Goal: Information Seeking & Learning: Learn about a topic

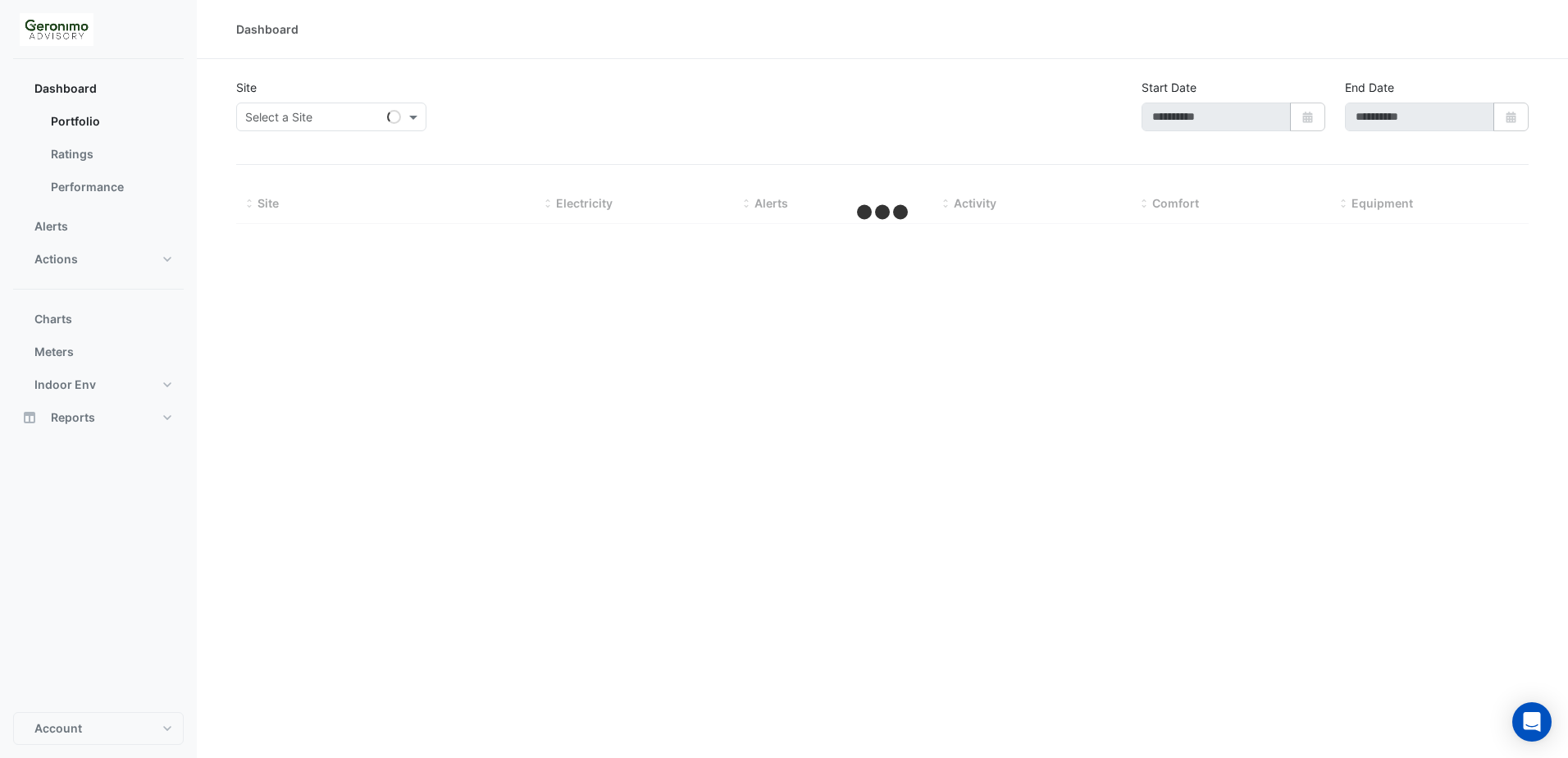
type input "**********"
select select "**"
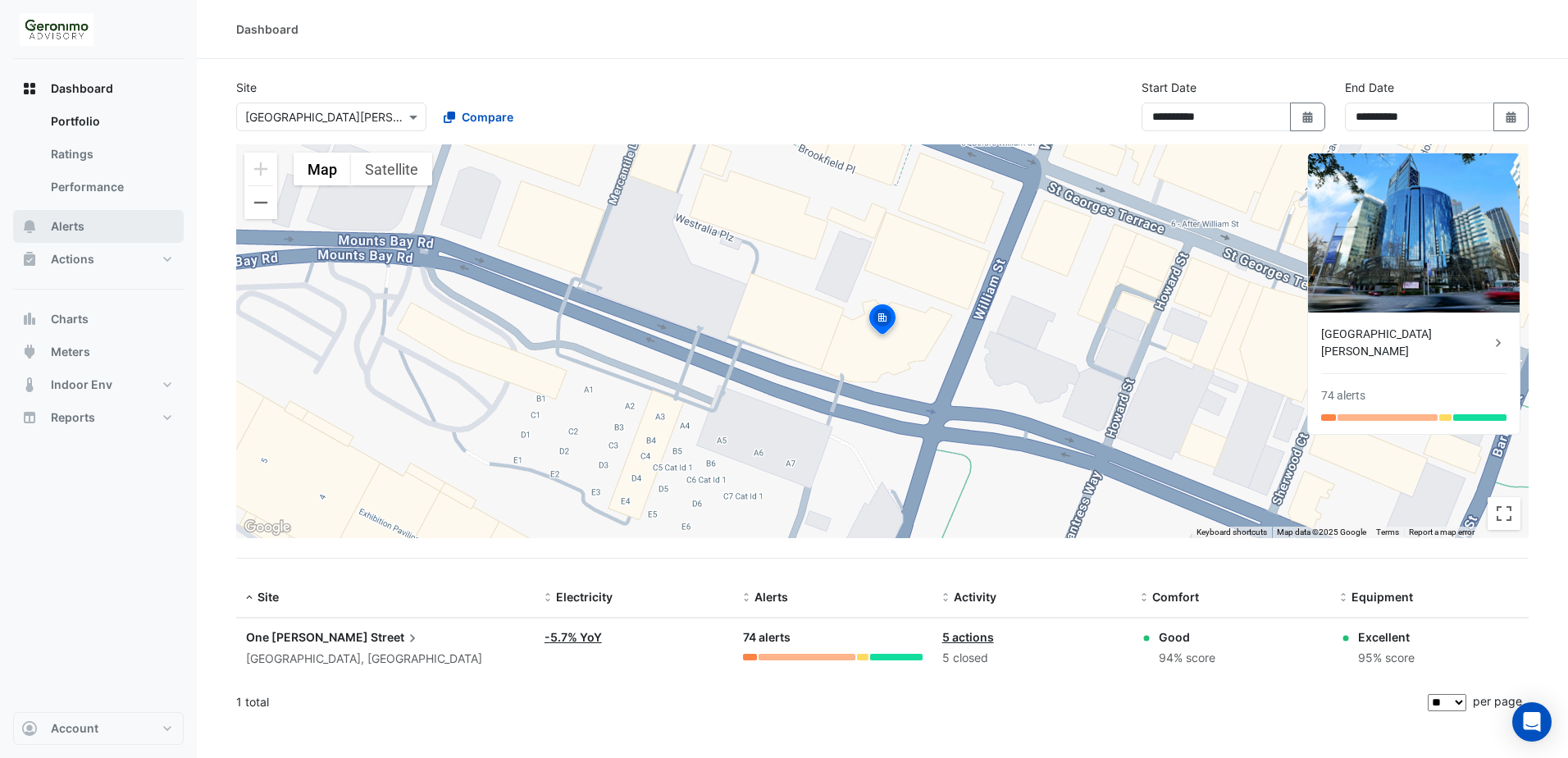
click at [61, 226] on span "Alerts" at bounding box center [68, 226] width 34 height 17
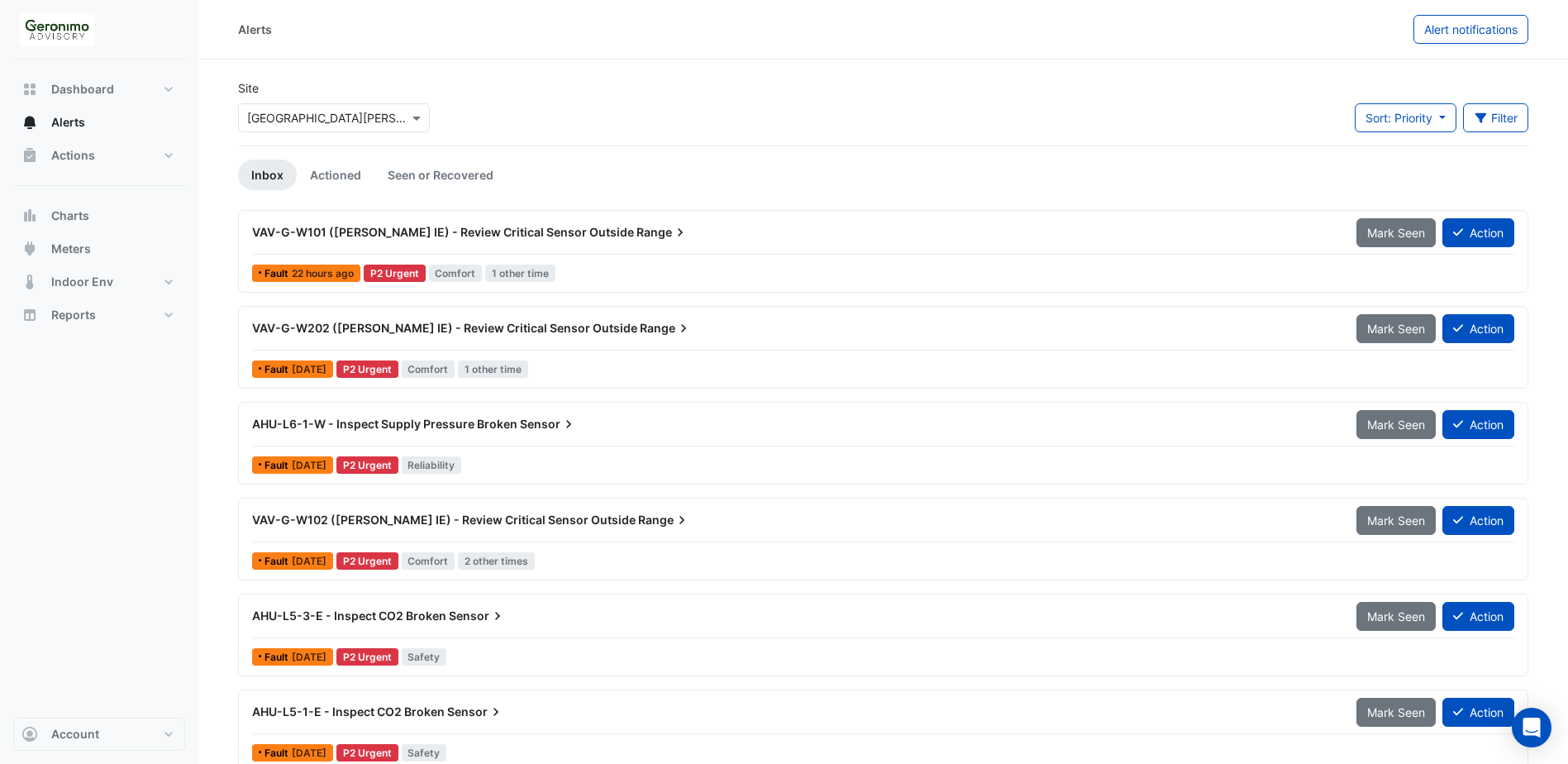
click at [577, 234] on span "VAV-G-W101 ([PERSON_NAME] IE) - Review Critical Sensor Outside" at bounding box center [443, 231] width 382 height 14
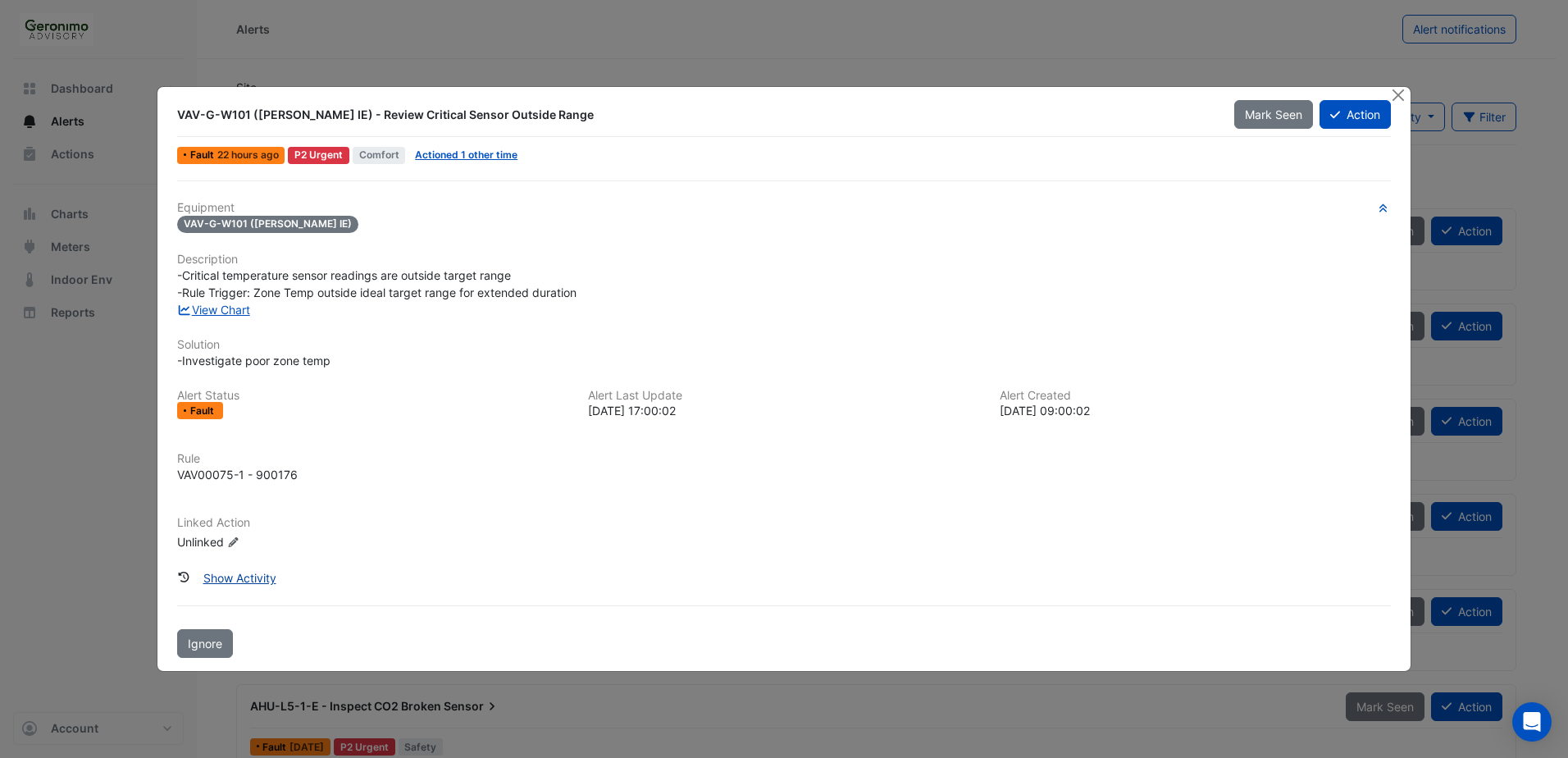
click at [236, 579] on button "Show Activity" at bounding box center [239, 578] width 94 height 29
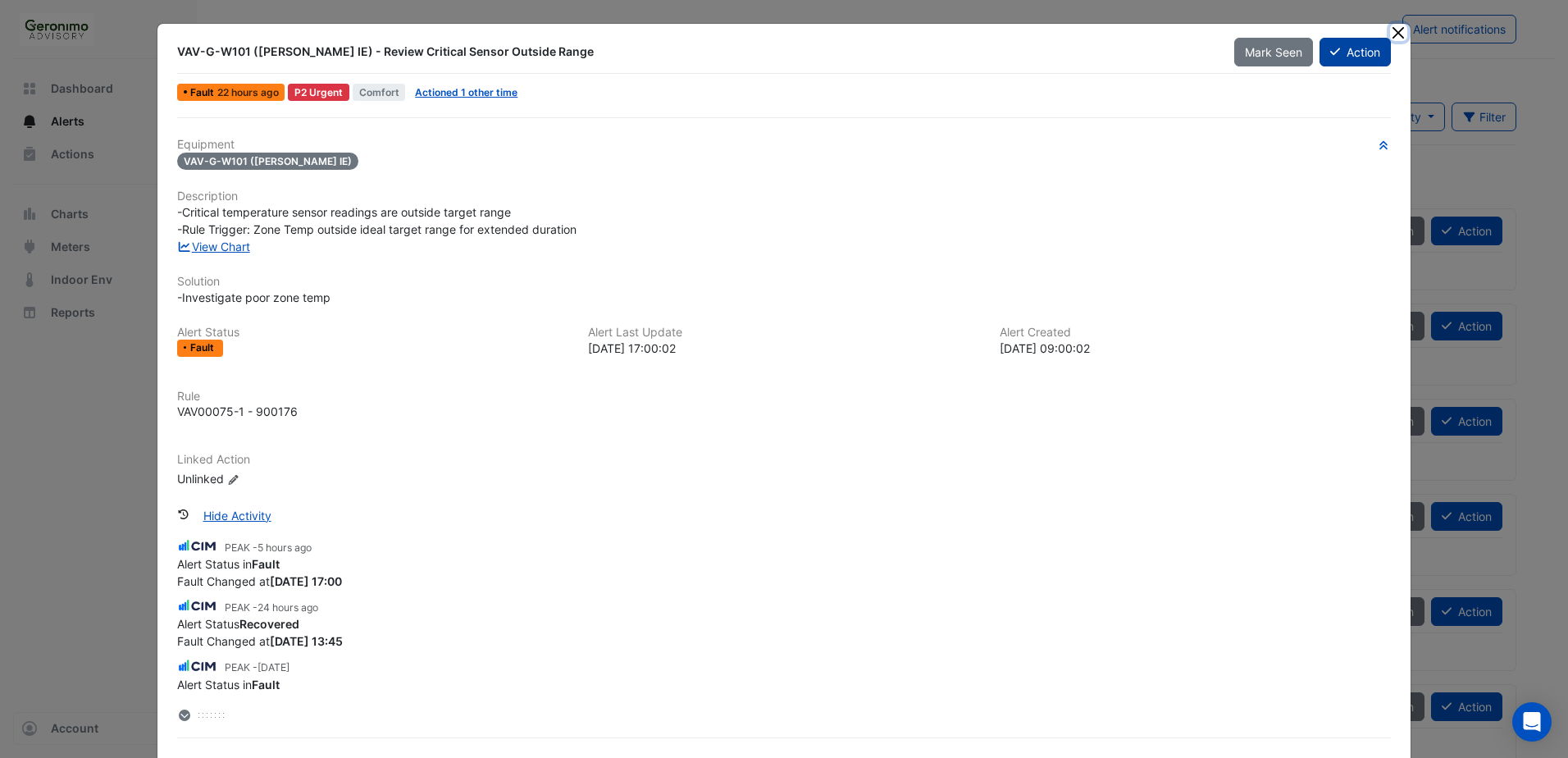
drag, startPoint x: 1387, startPoint y: 32, endPoint x: 1381, endPoint y: 40, distance: 10.0
click at [1390, 32] on button "Close" at bounding box center [1398, 32] width 17 height 17
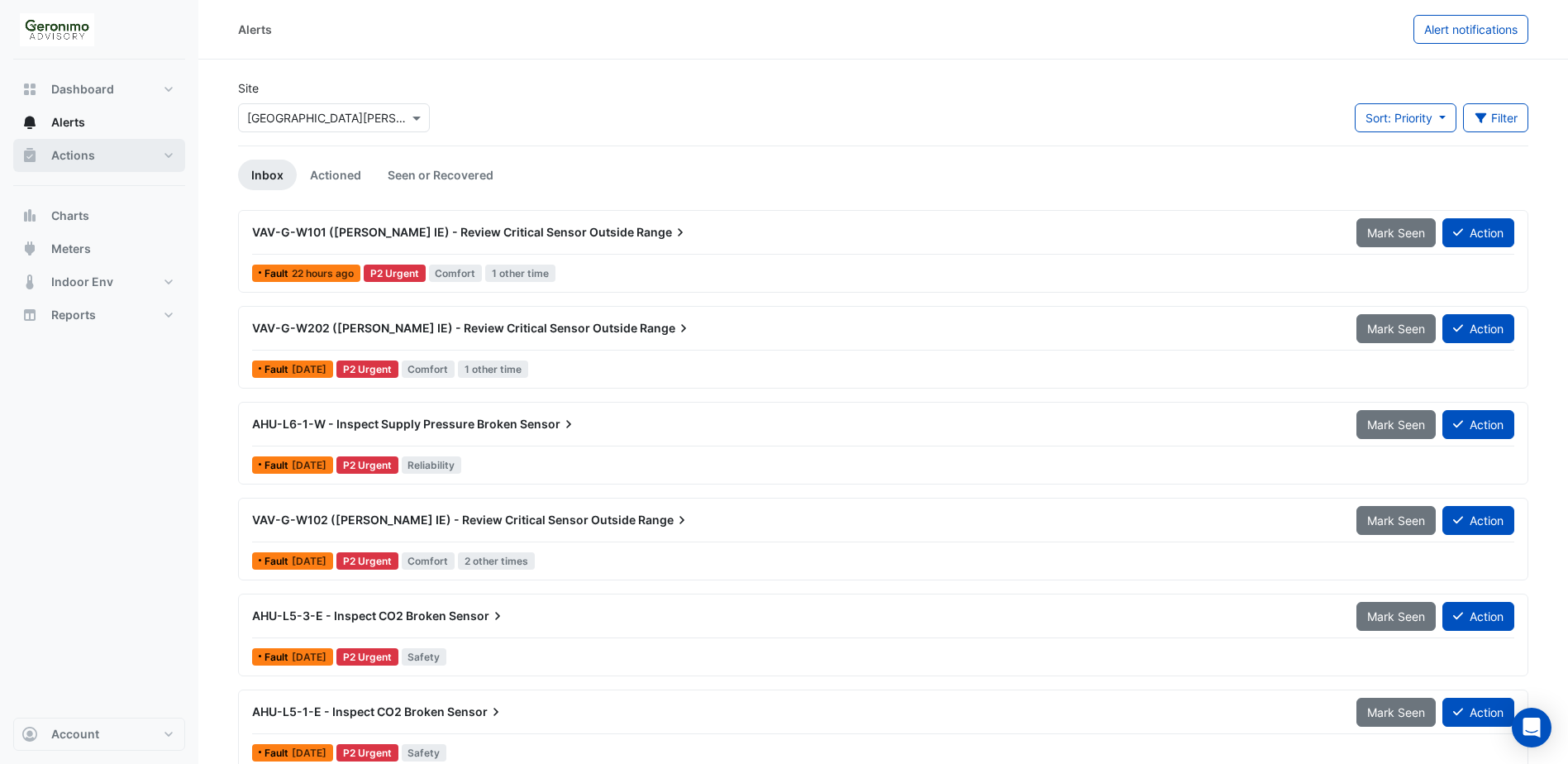
click at [47, 160] on button "Actions" at bounding box center [99, 156] width 172 height 33
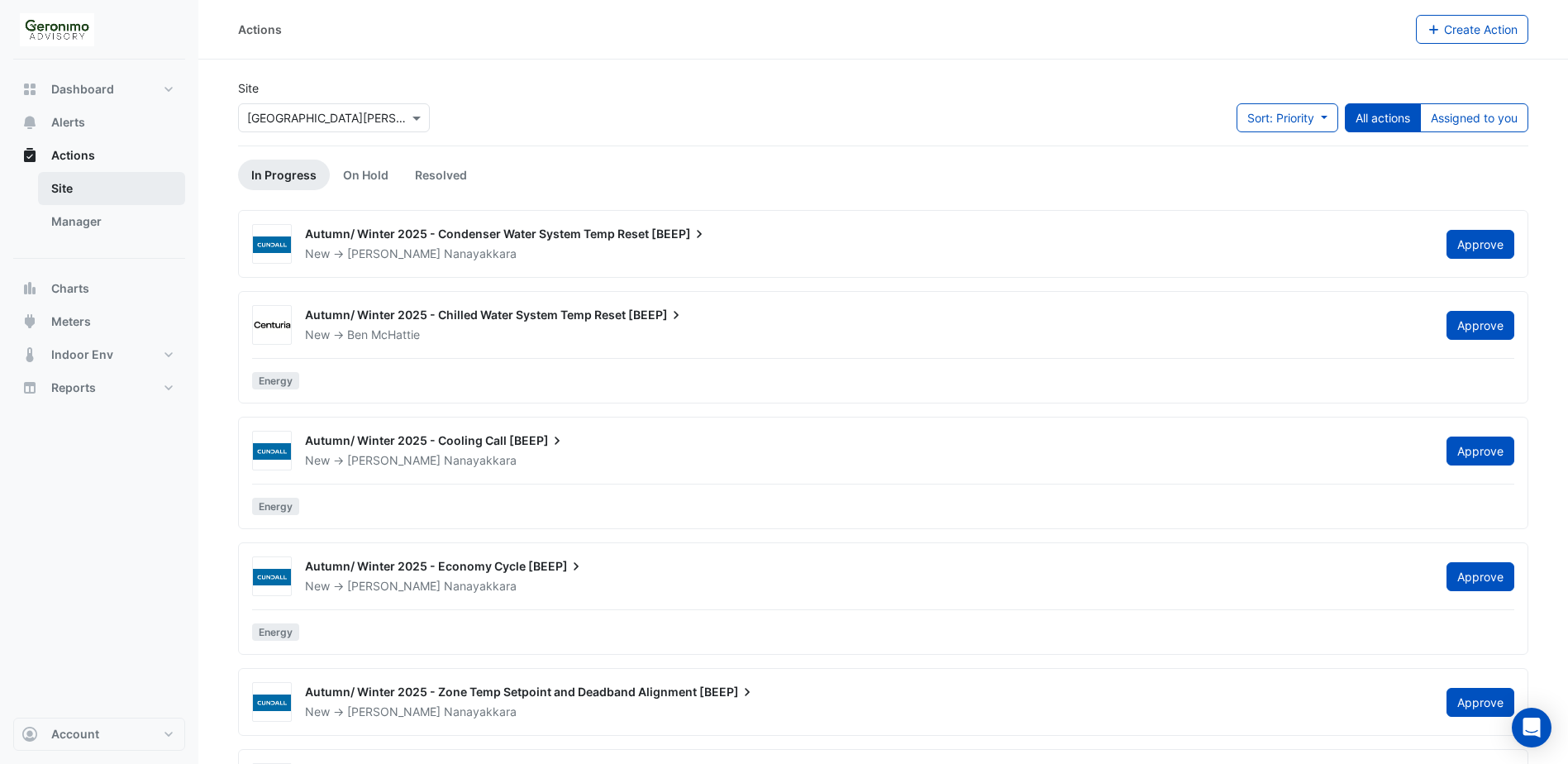
click at [82, 197] on link "Site" at bounding box center [111, 189] width 147 height 33
click at [80, 190] on link "Site" at bounding box center [111, 189] width 147 height 33
click at [78, 222] on link "Manager" at bounding box center [111, 221] width 147 height 33
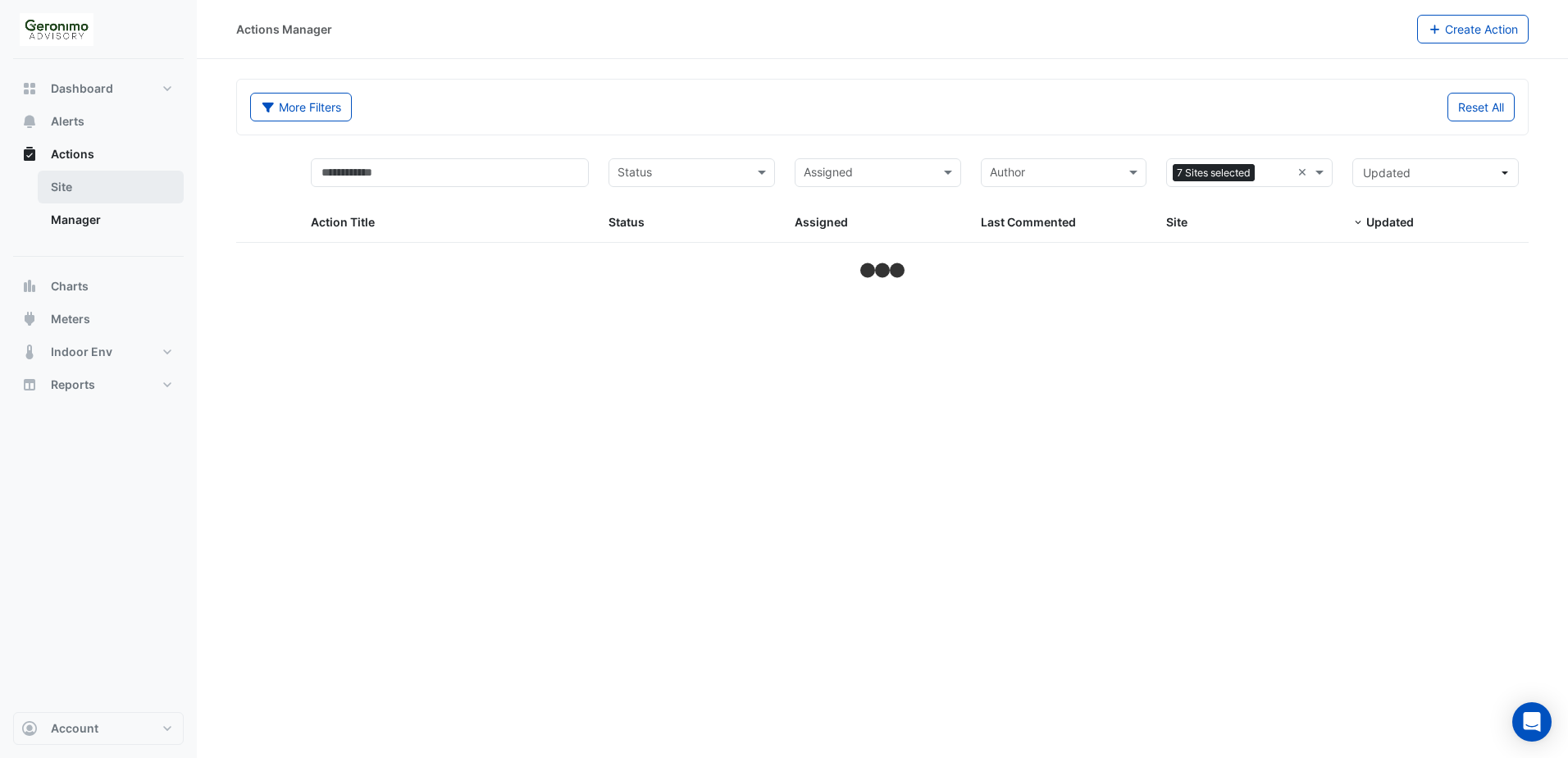
click at [74, 188] on link "Site" at bounding box center [111, 187] width 146 height 33
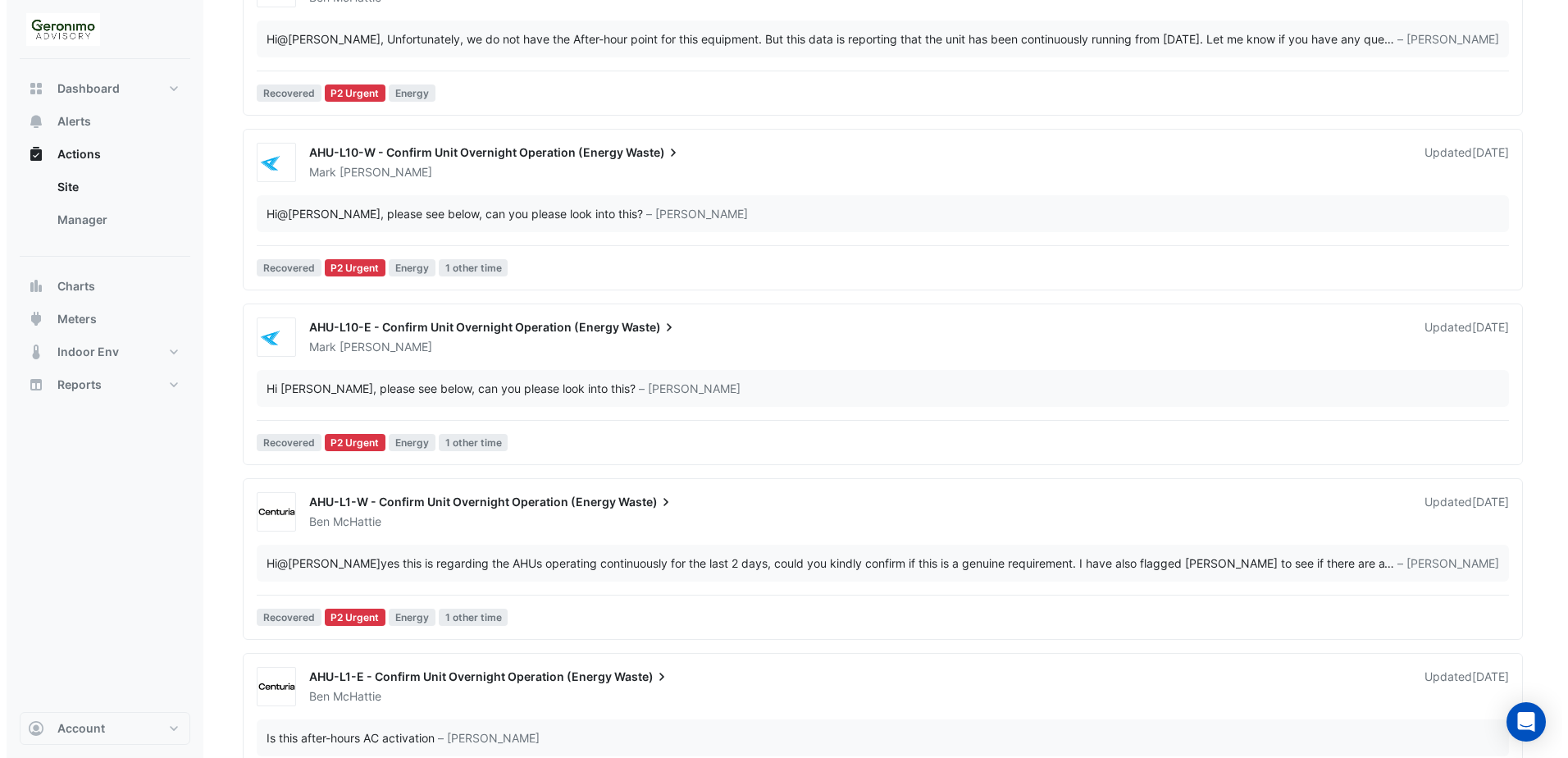
scroll to position [821, 0]
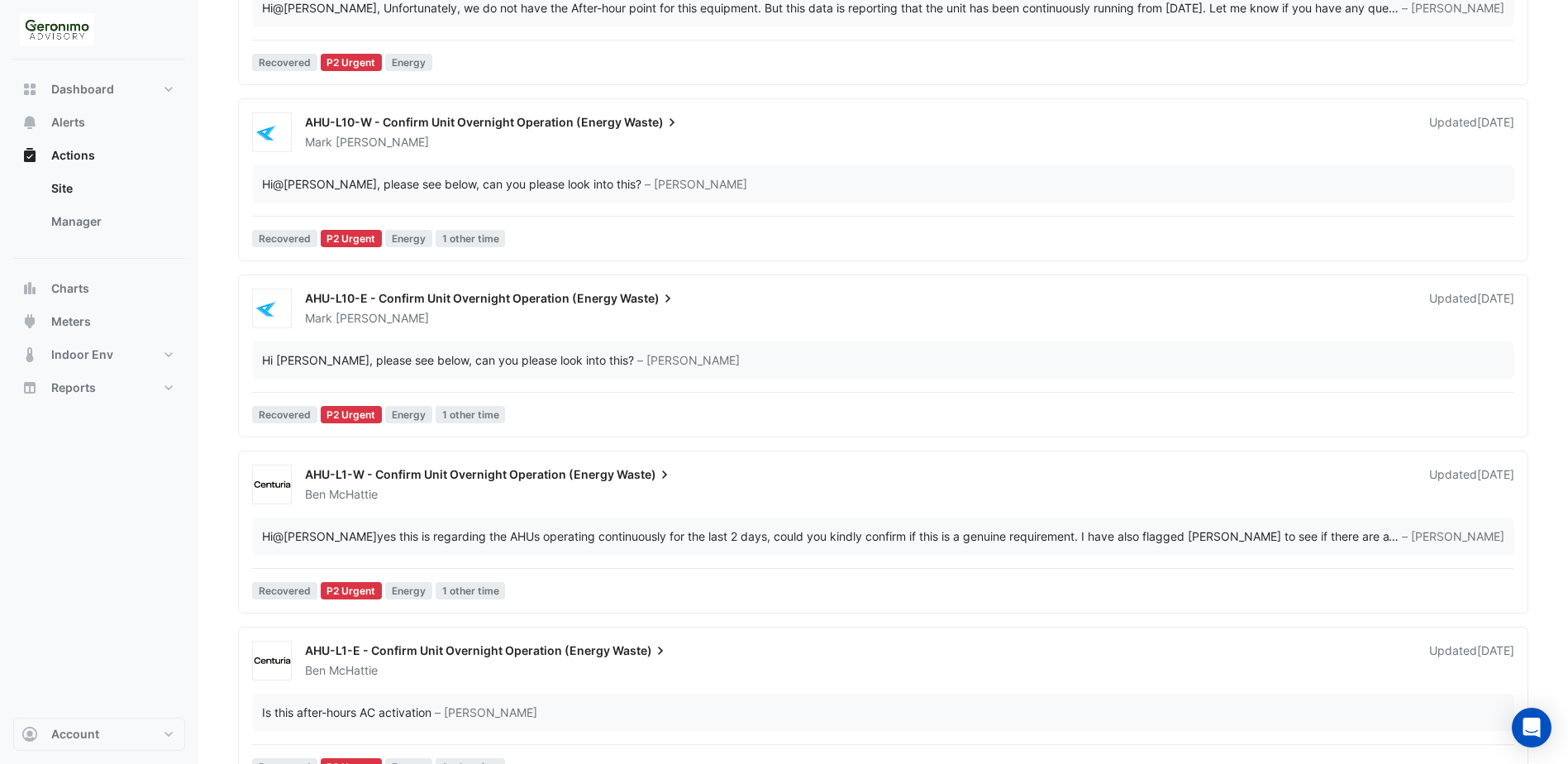
click at [421, 118] on span "AHU-L10-W - Confirm Unit Overnight Operation (Energy" at bounding box center [463, 122] width 317 height 14
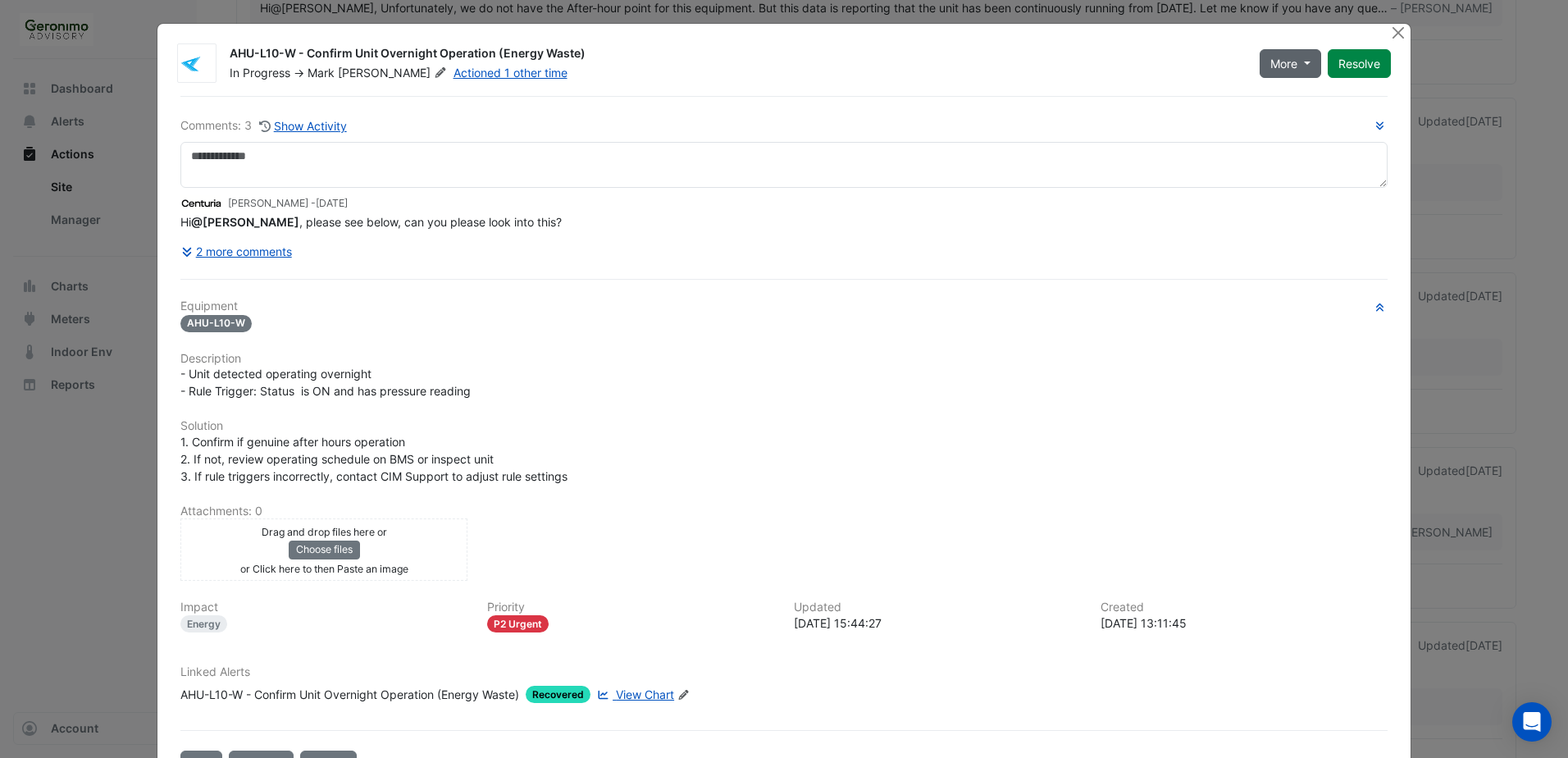
click at [1304, 67] on button "More" at bounding box center [1290, 64] width 62 height 29
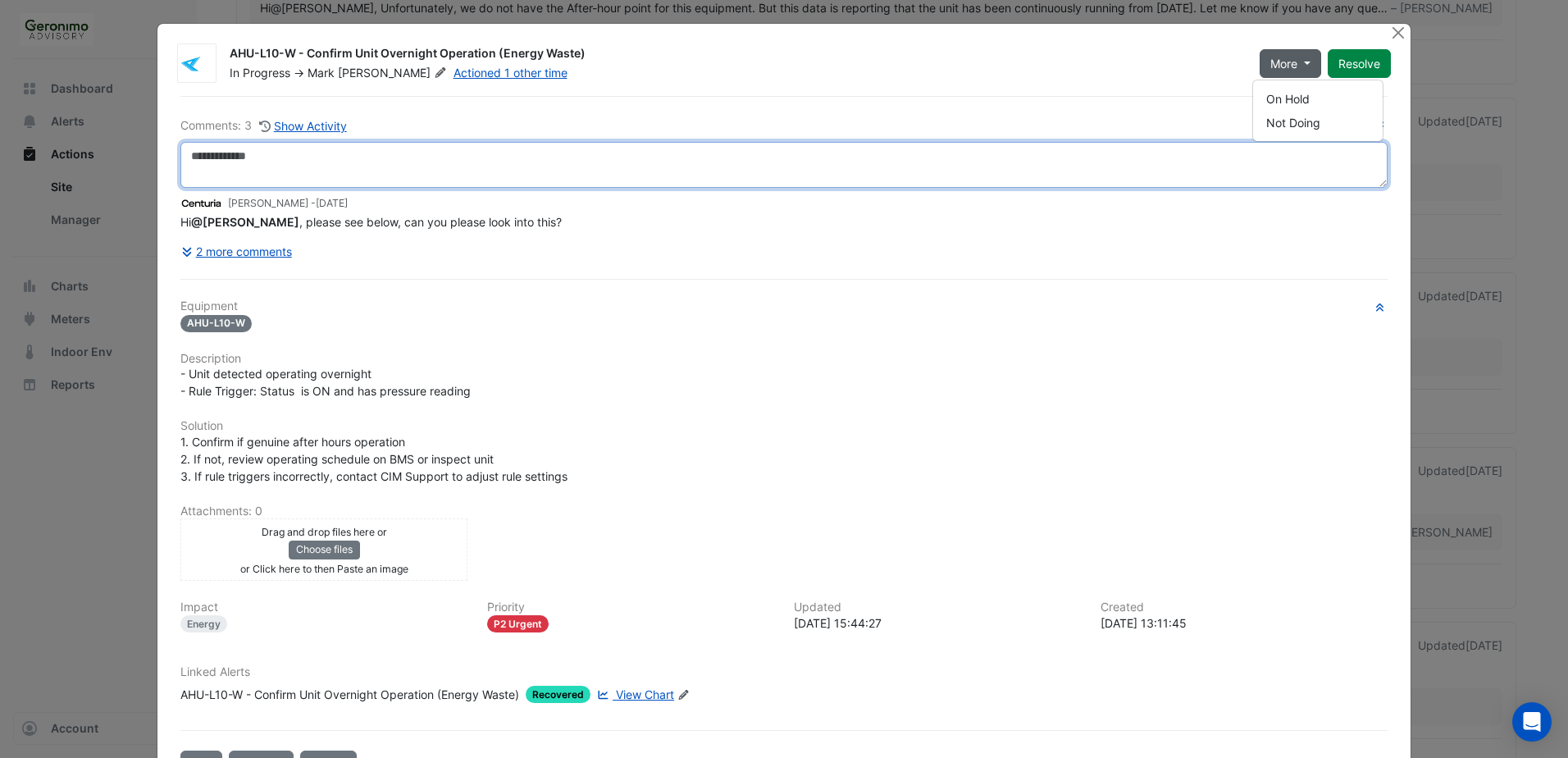
click at [263, 143] on textarea at bounding box center [784, 165] width 1207 height 46
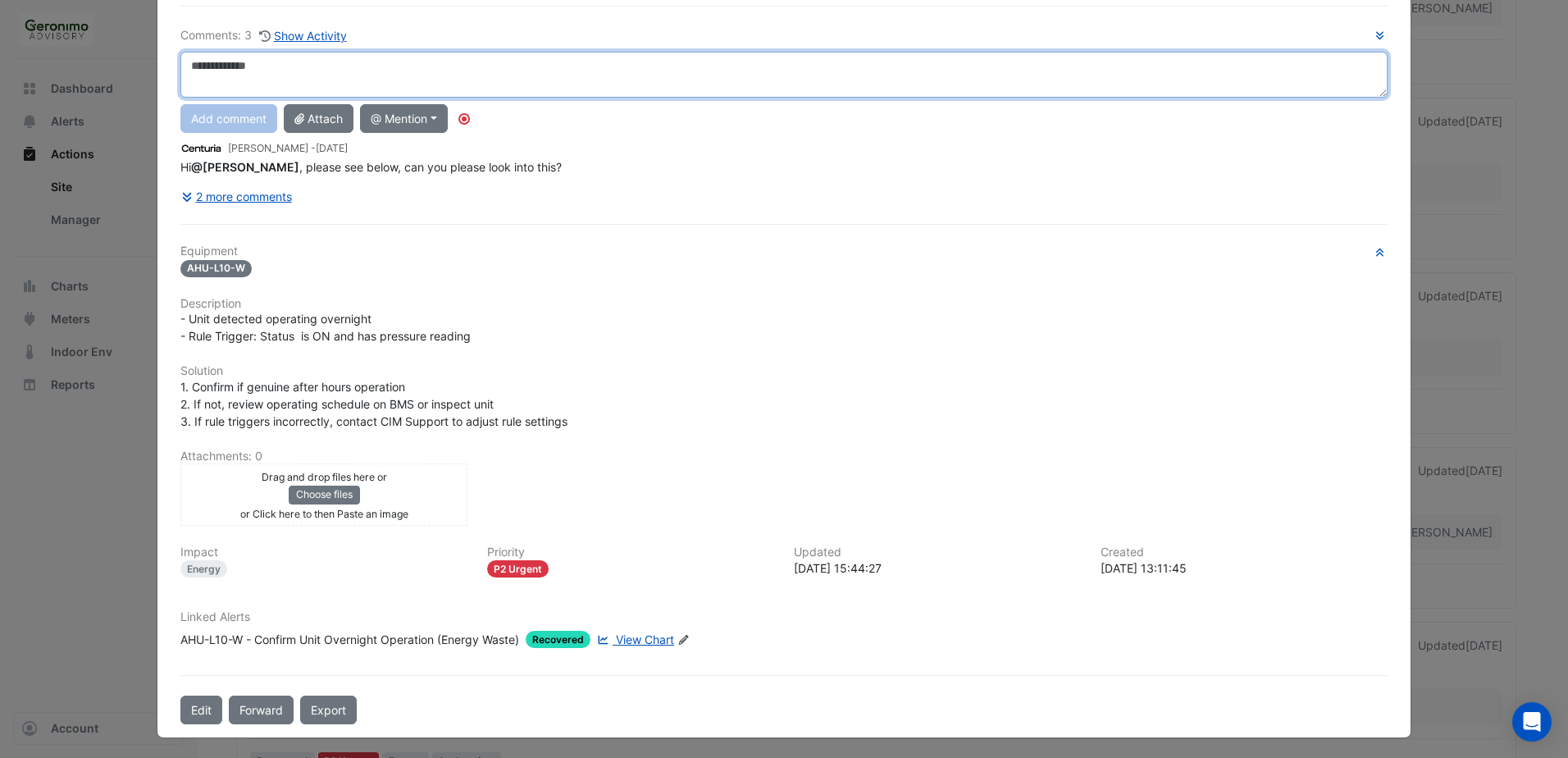
scroll to position [93, 0]
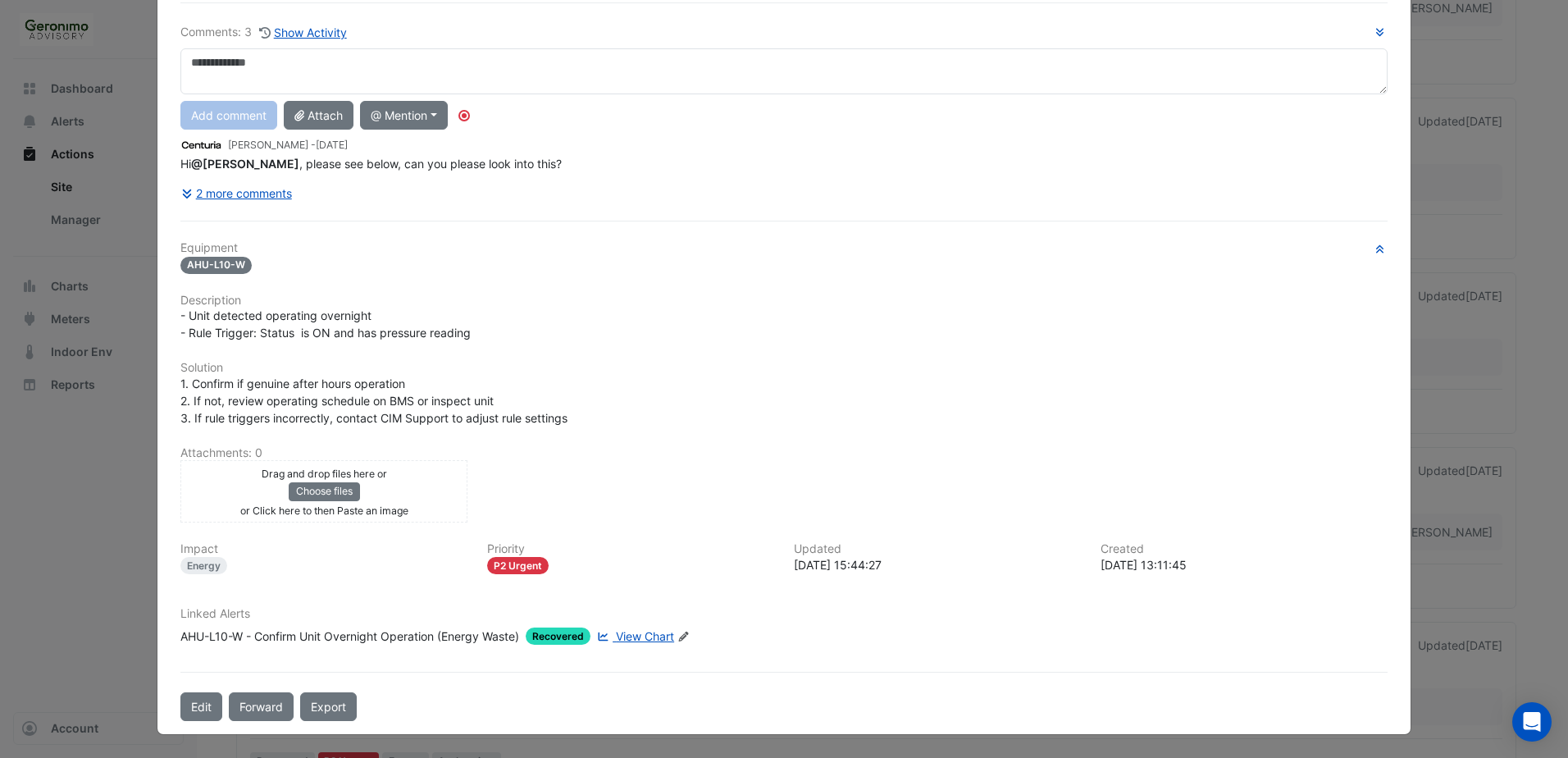
click at [1521, 51] on ngb-modal-window "AHU-L10-W - Confirm Unit Overnight Operation (Energy Waste) In Progress -> [PER…" at bounding box center [784, 379] width 1568 height 758
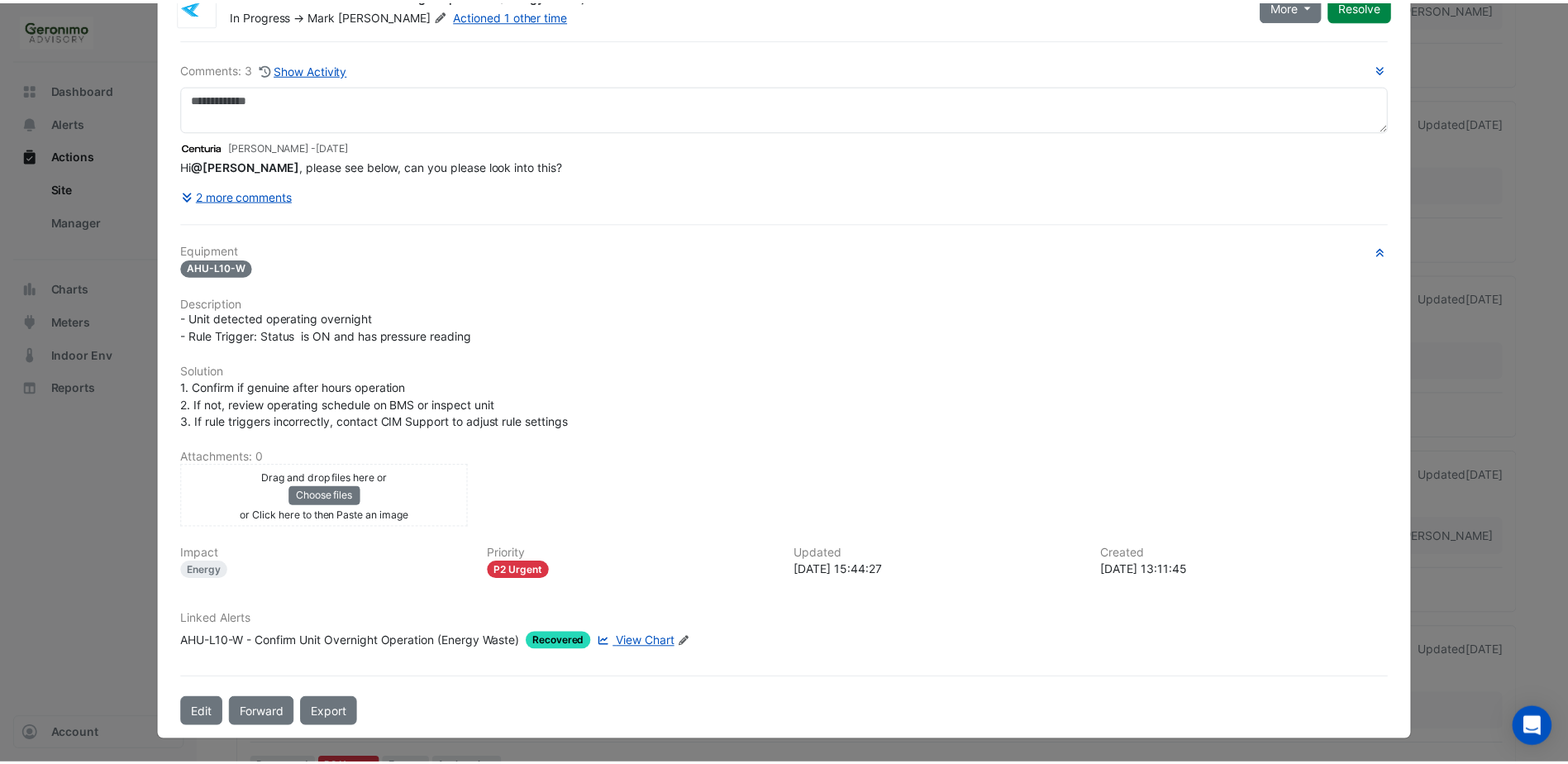
scroll to position [0, 0]
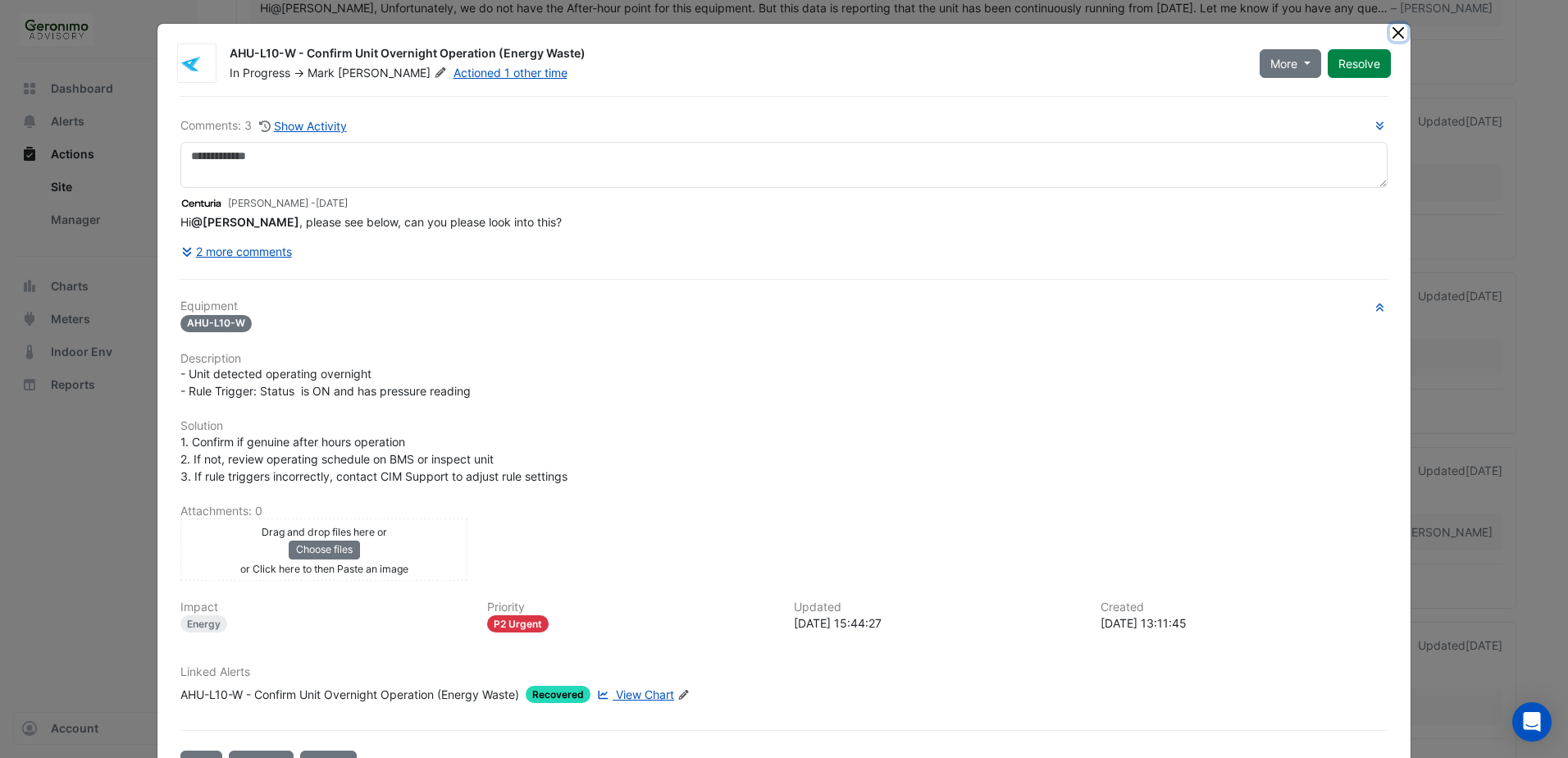
click at [1390, 34] on button "Close" at bounding box center [1398, 32] width 17 height 17
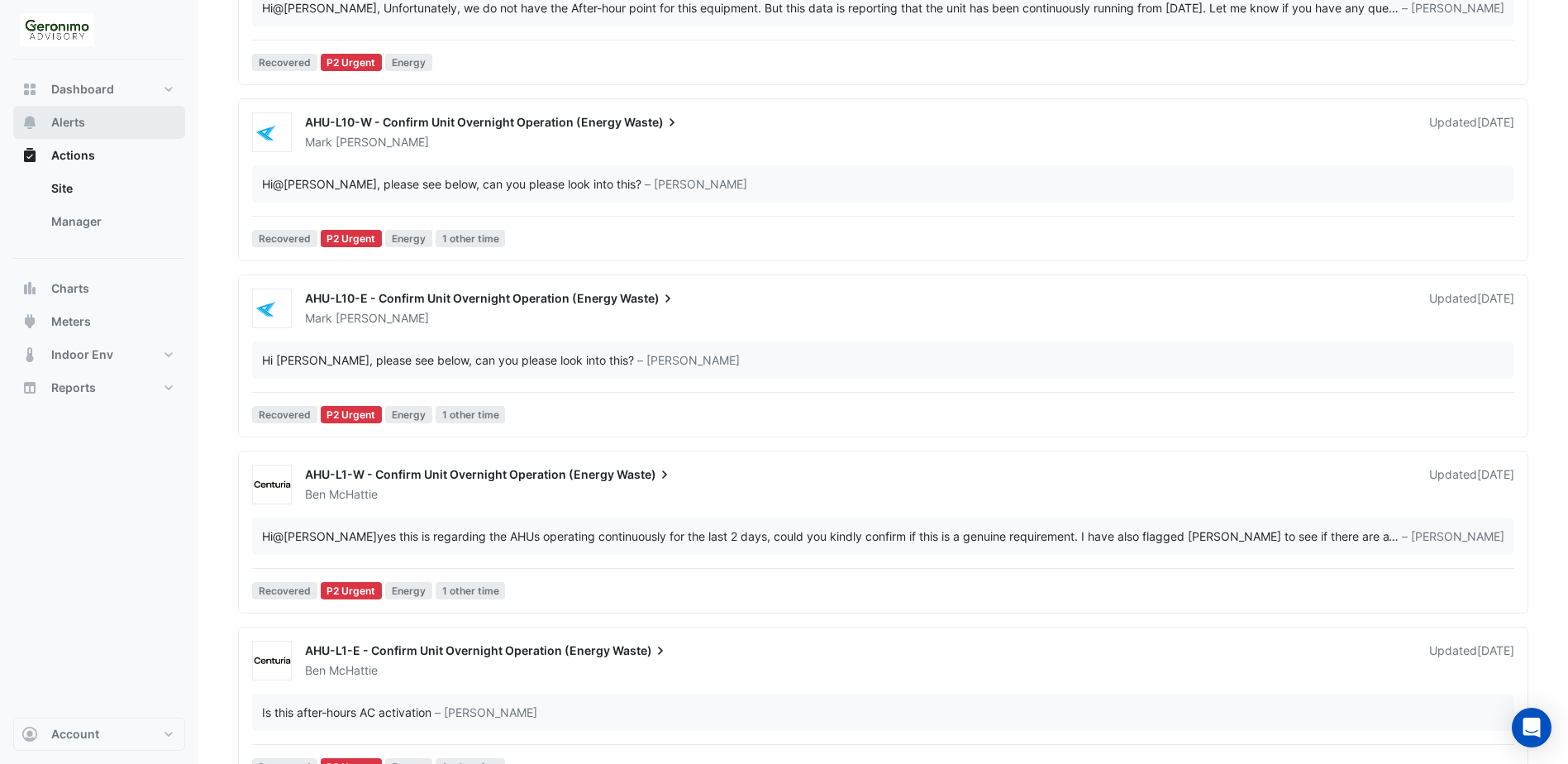
click at [101, 124] on button "Alerts" at bounding box center [99, 122] width 172 height 33
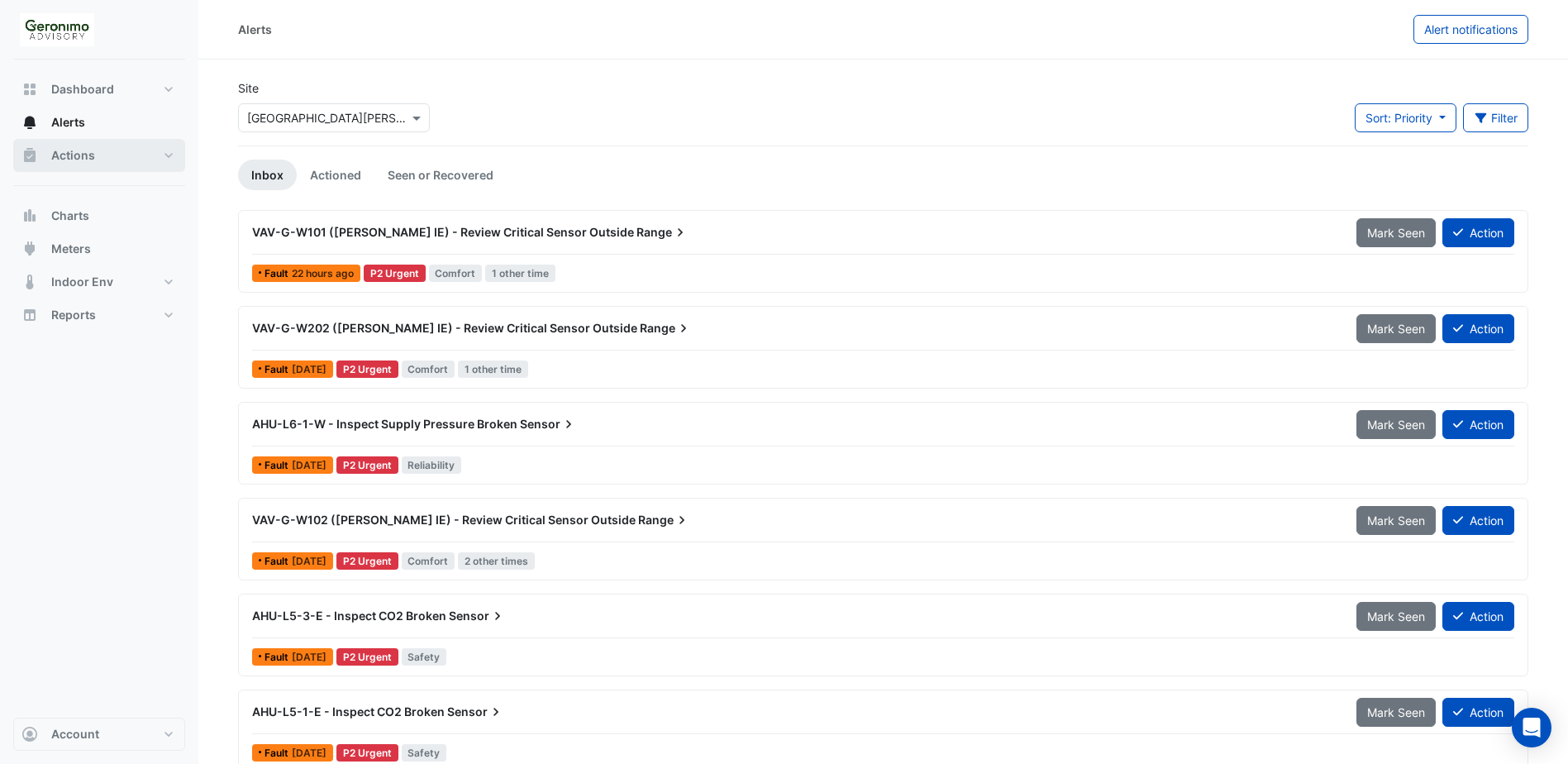
click at [96, 158] on button "Actions" at bounding box center [99, 156] width 172 height 33
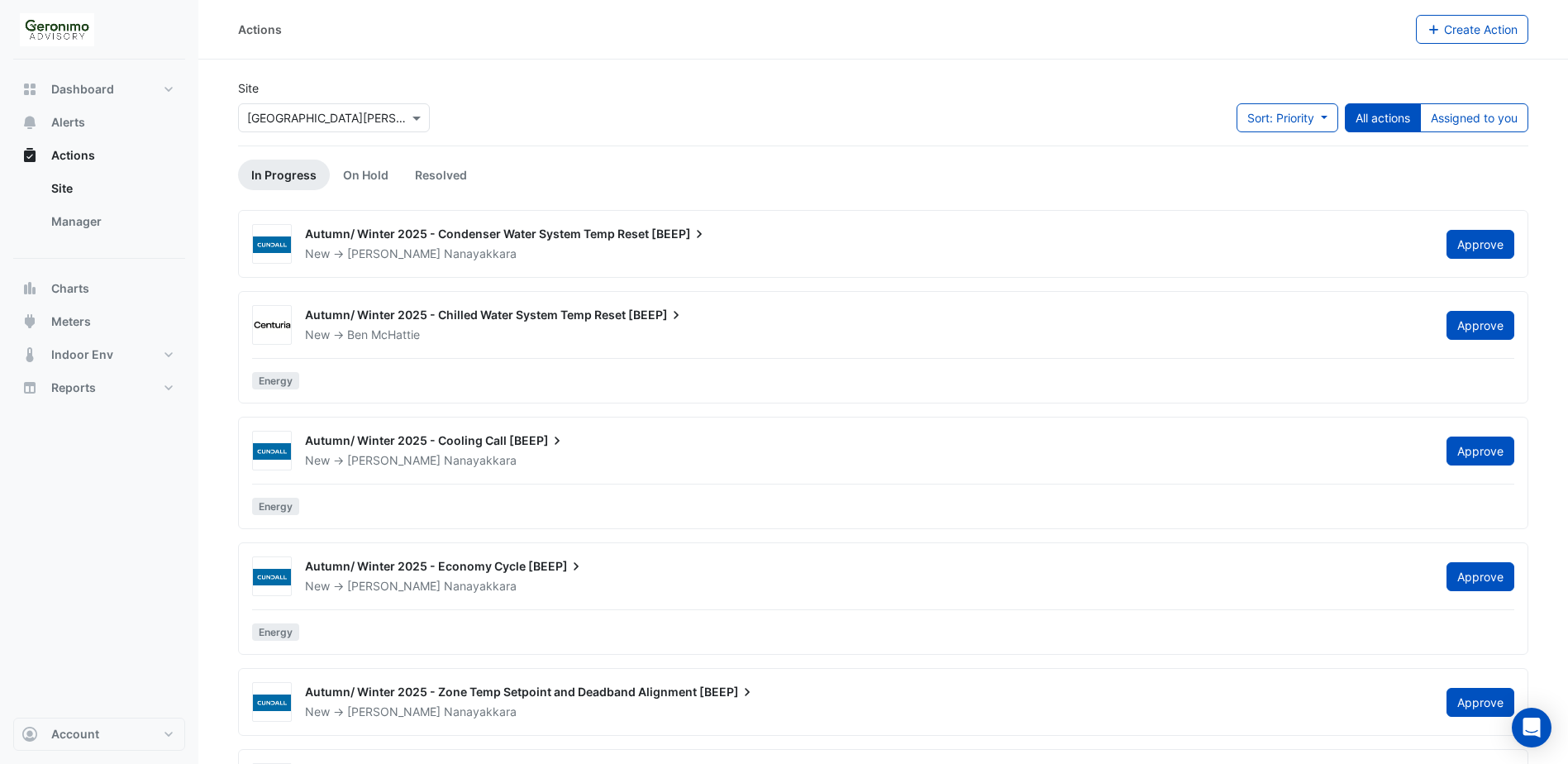
click at [292, 117] on input "text" at bounding box center [317, 118] width 141 height 17
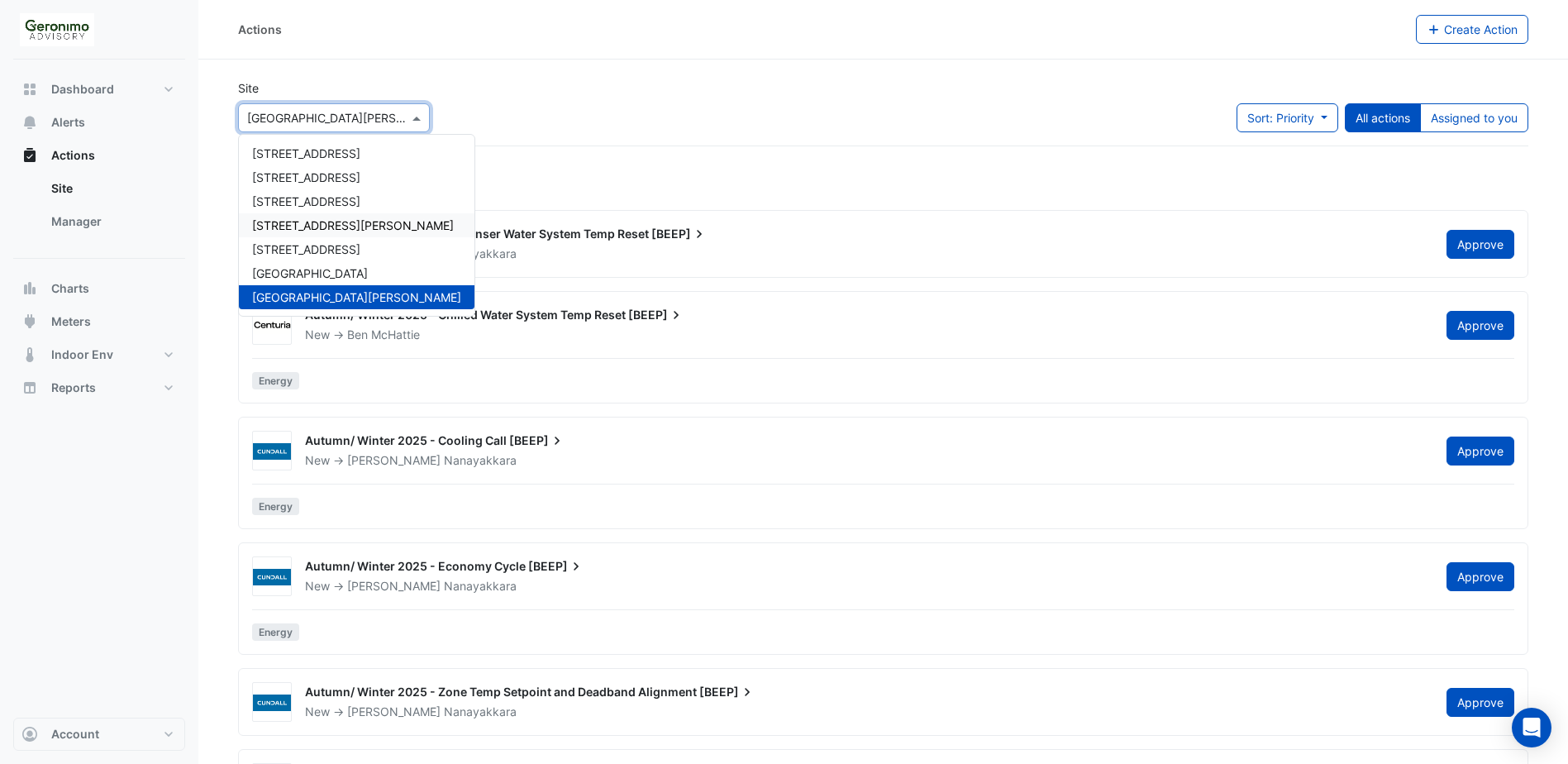
click at [319, 226] on span "[STREET_ADDRESS][PERSON_NAME]" at bounding box center [353, 225] width 201 height 14
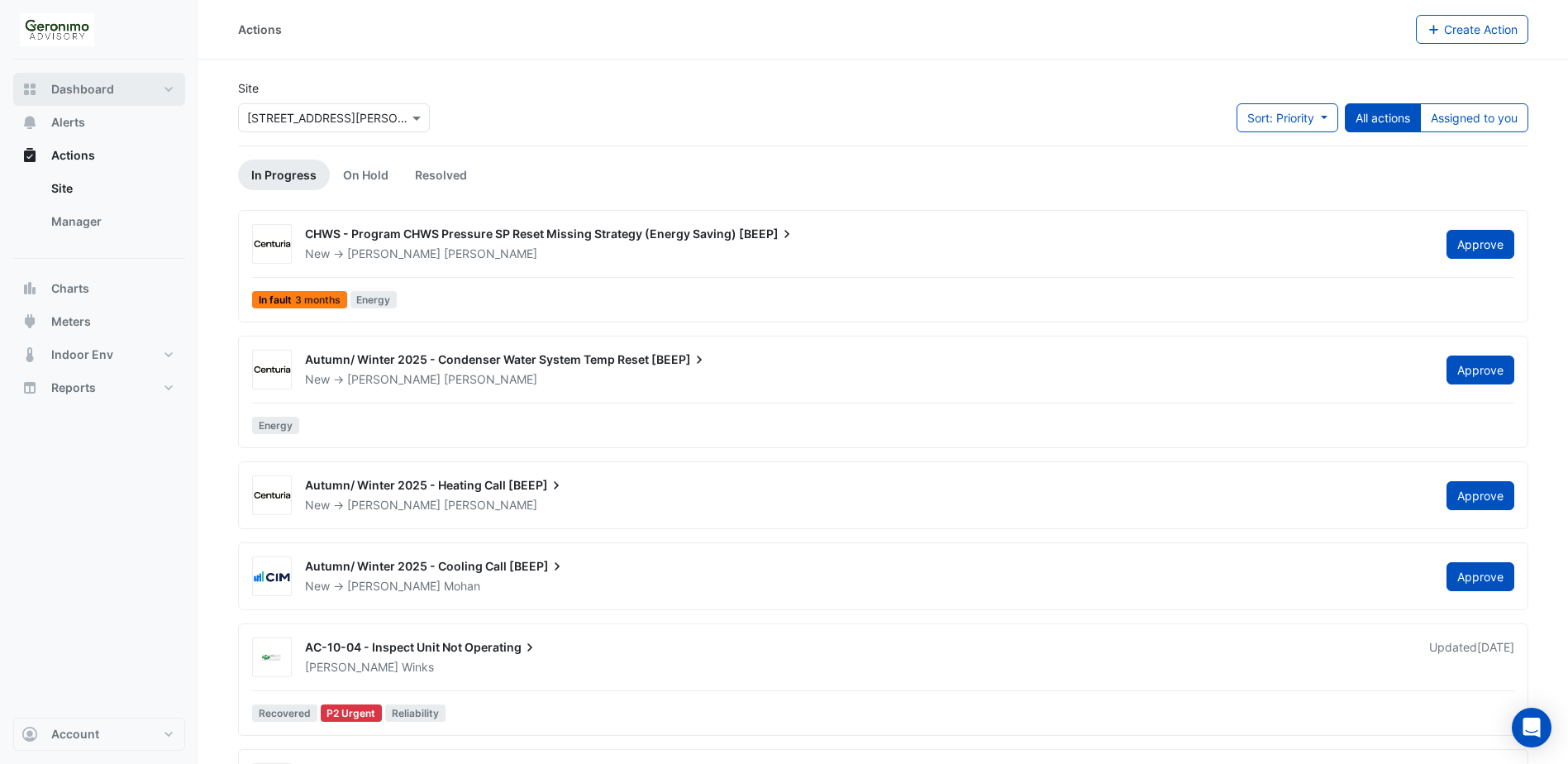
click at [68, 89] on span "Dashboard" at bounding box center [83, 89] width 63 height 17
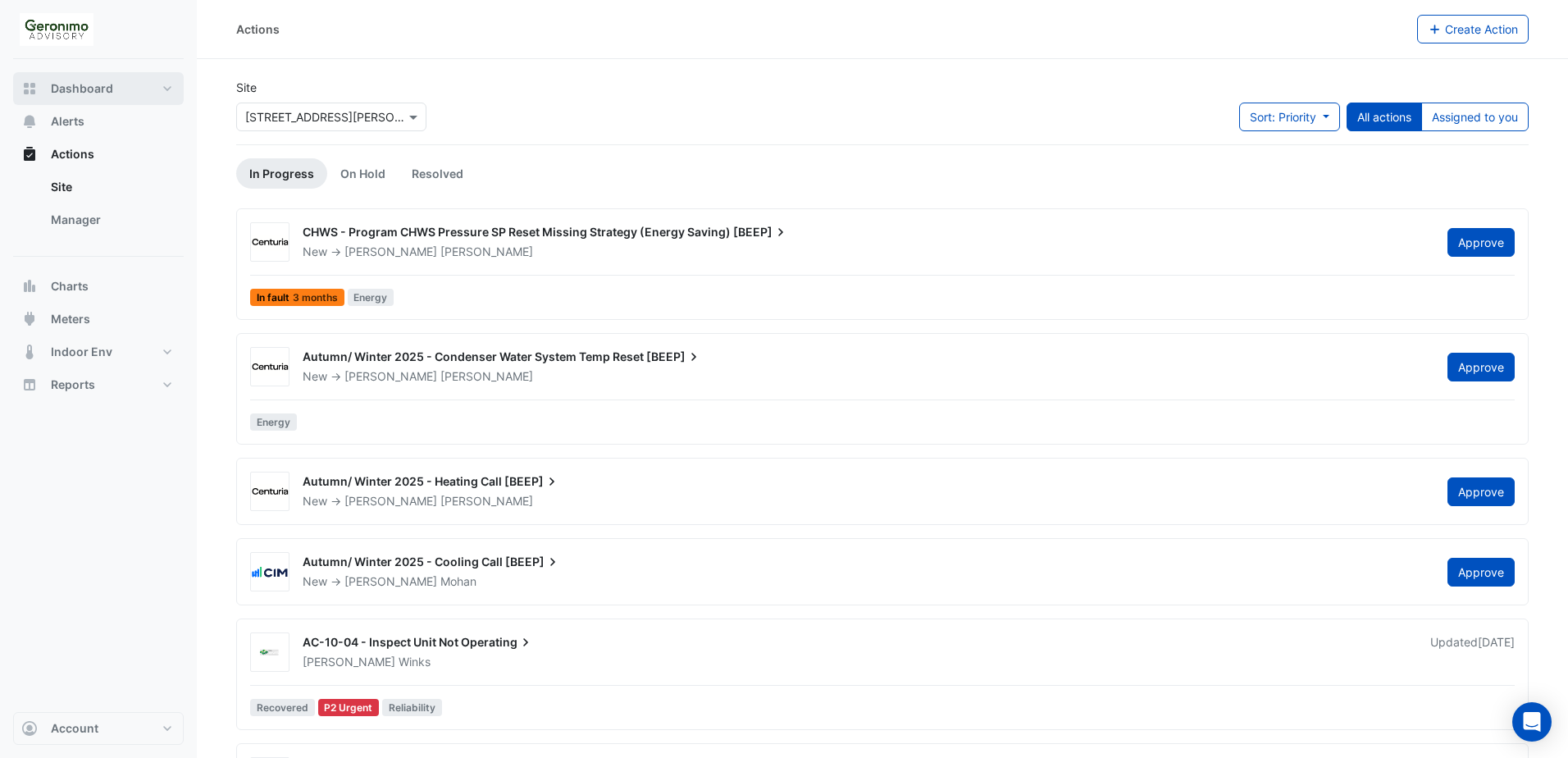
select select "**"
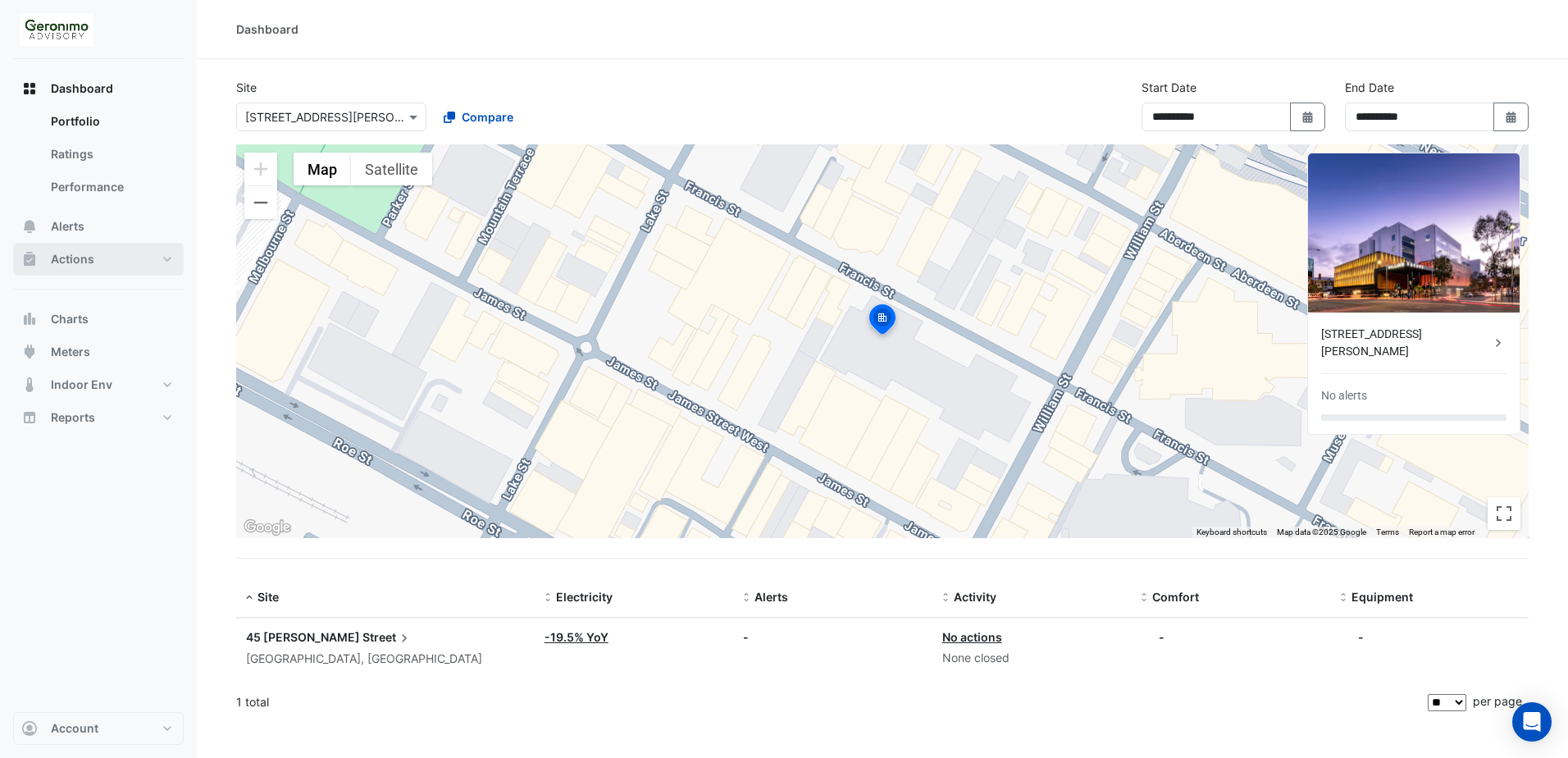
click at [164, 256] on button "Actions" at bounding box center [98, 259] width 171 height 33
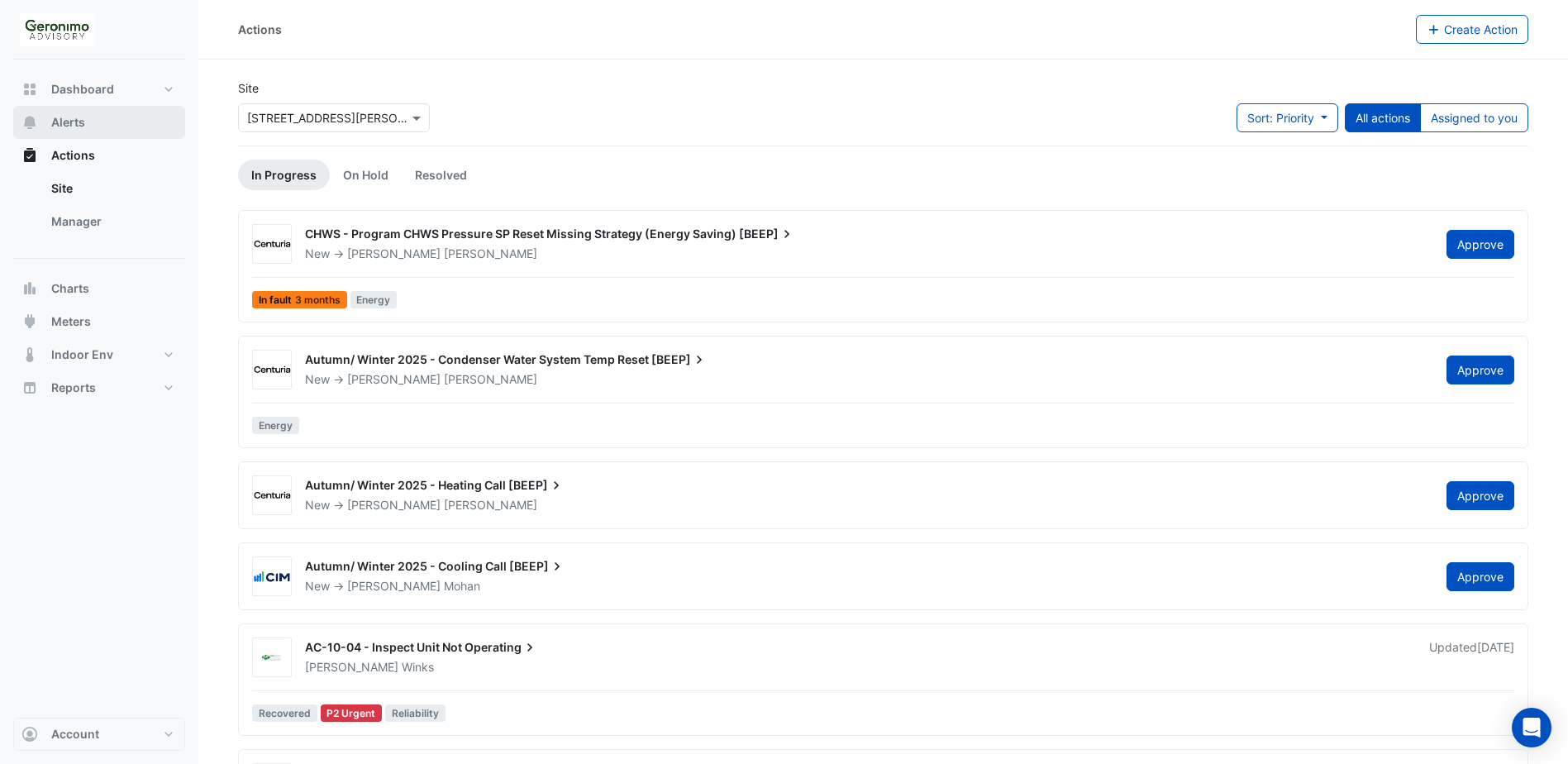
click at [62, 125] on span "Alerts" at bounding box center [68, 122] width 34 height 17
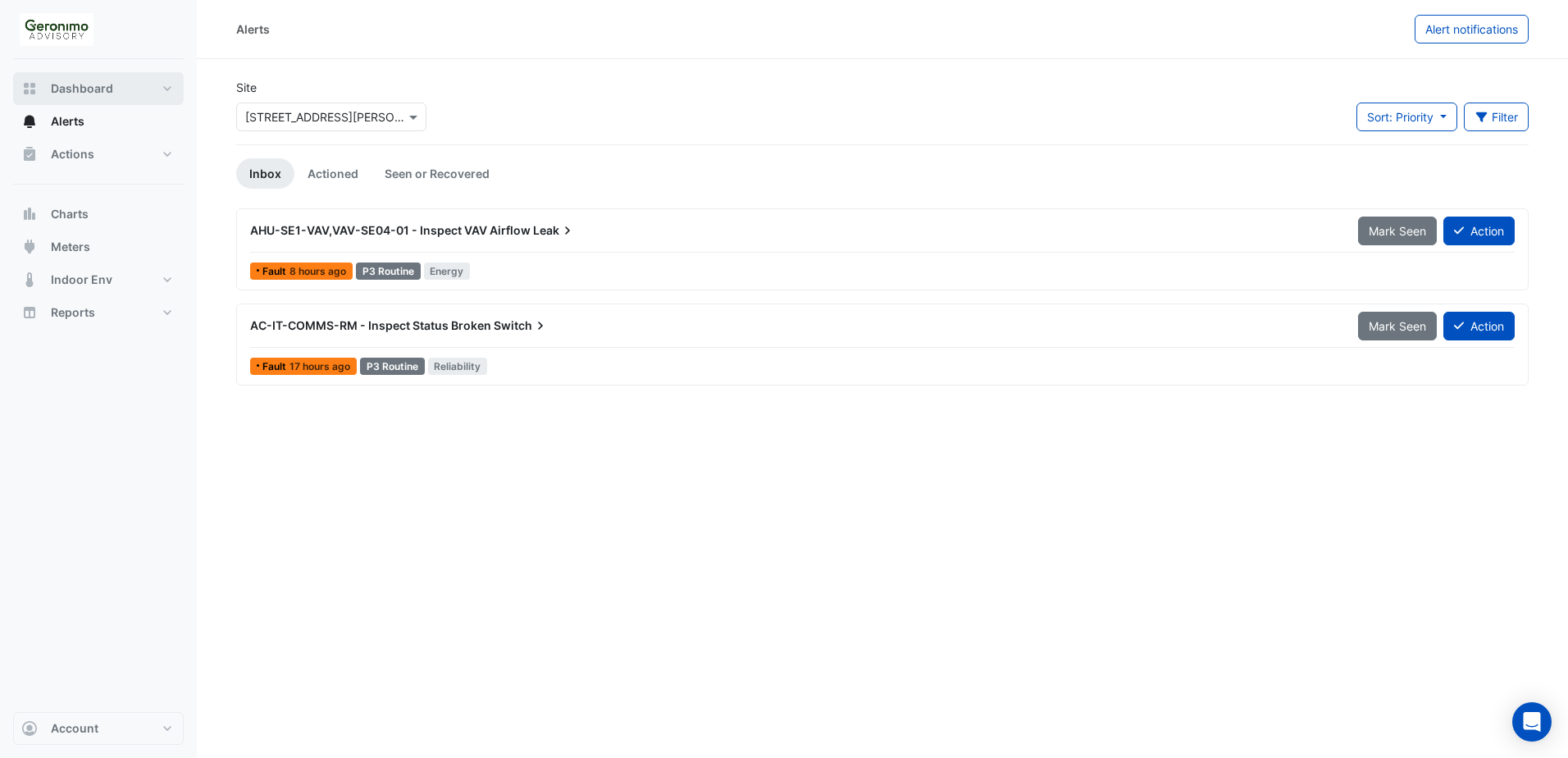
click at [103, 84] on span "Dashboard" at bounding box center [83, 88] width 63 height 17
select select "**"
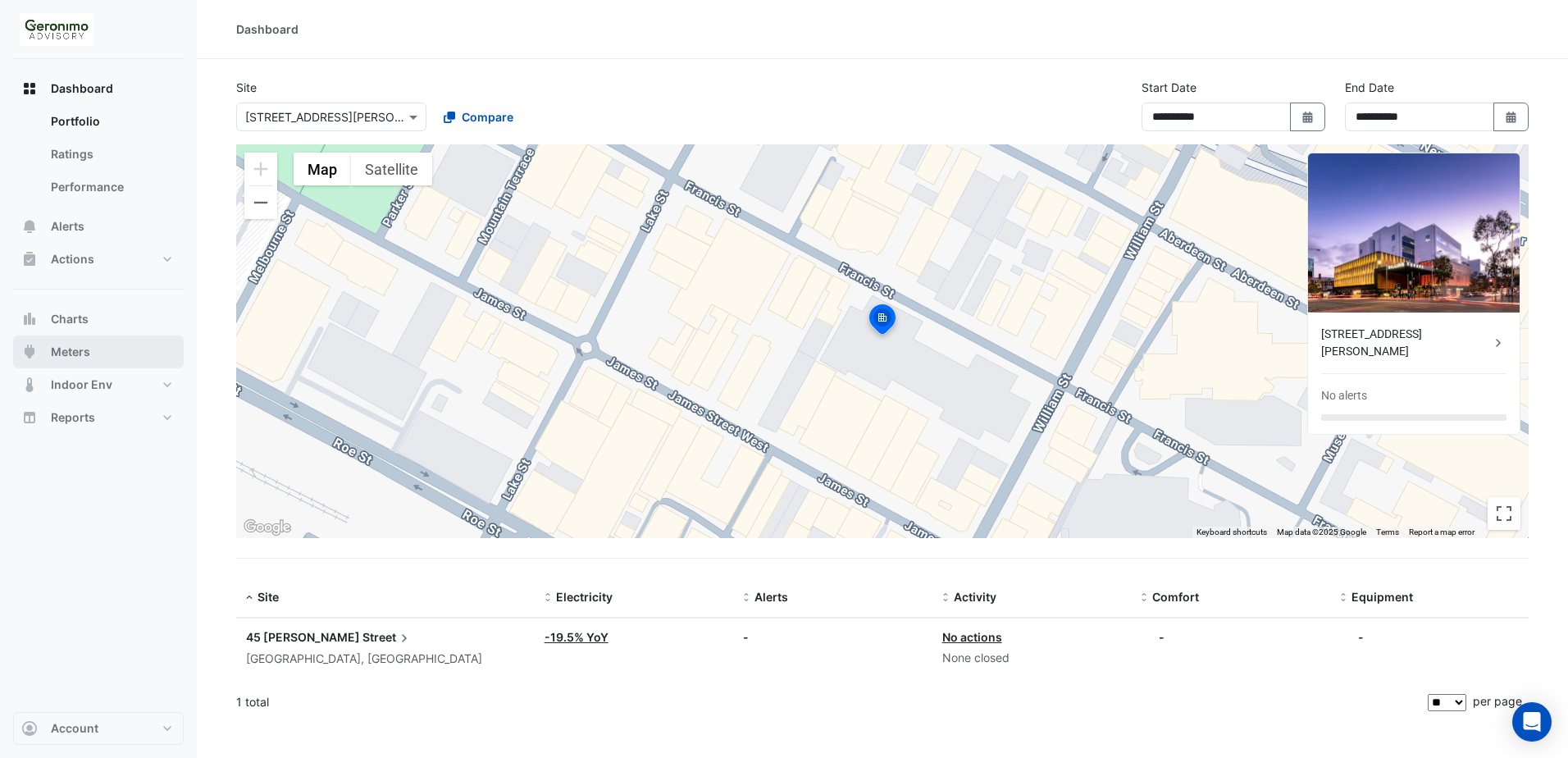
click at [46, 354] on button "Meters" at bounding box center [98, 352] width 171 height 33
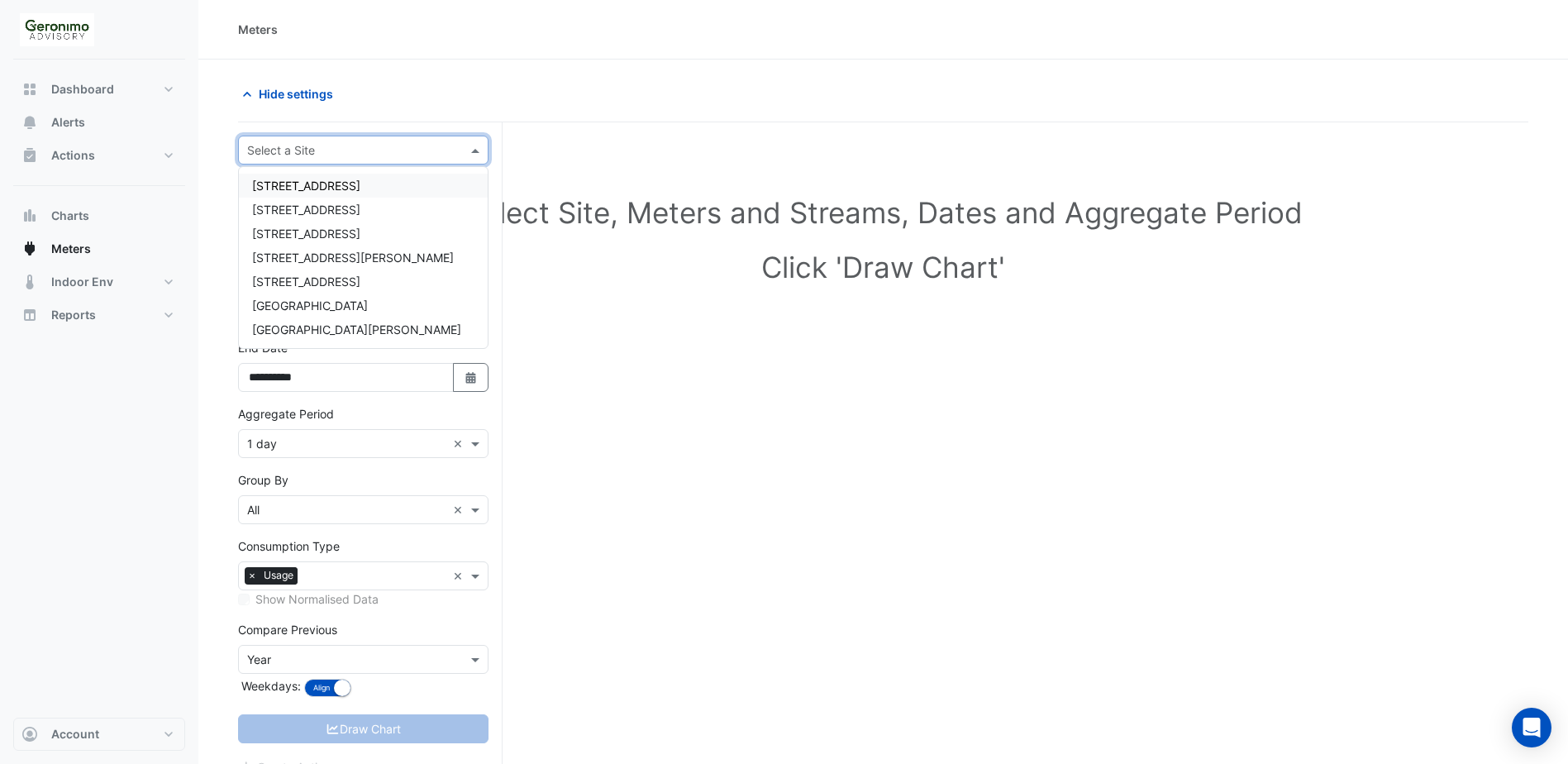
click at [438, 149] on input "text" at bounding box center [346, 151] width 199 height 17
click at [360, 184] on span "[STREET_ADDRESS]" at bounding box center [306, 186] width 108 height 14
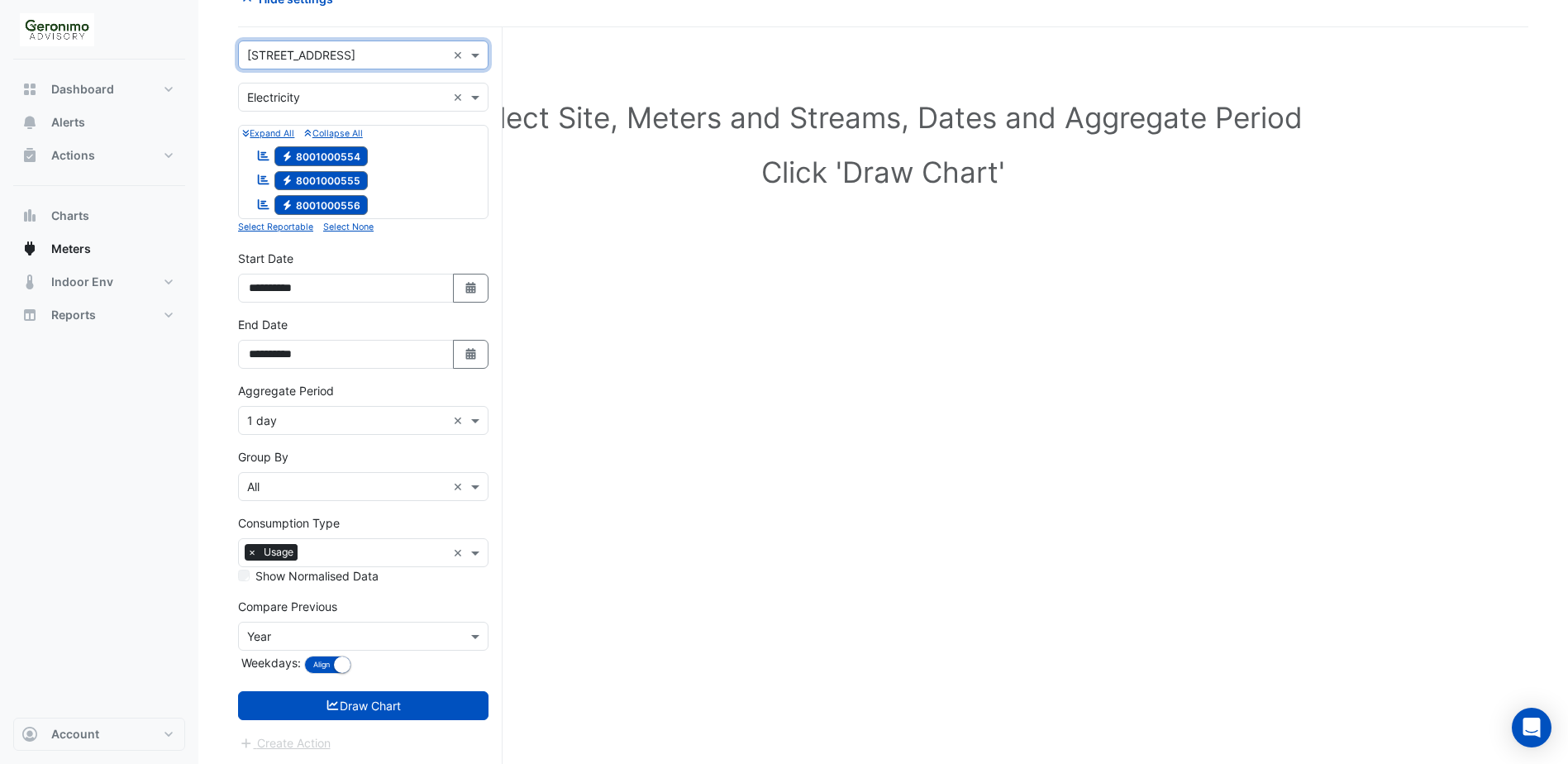
scroll to position [97, 0]
click at [469, 58] on span at bounding box center [477, 53] width 21 height 17
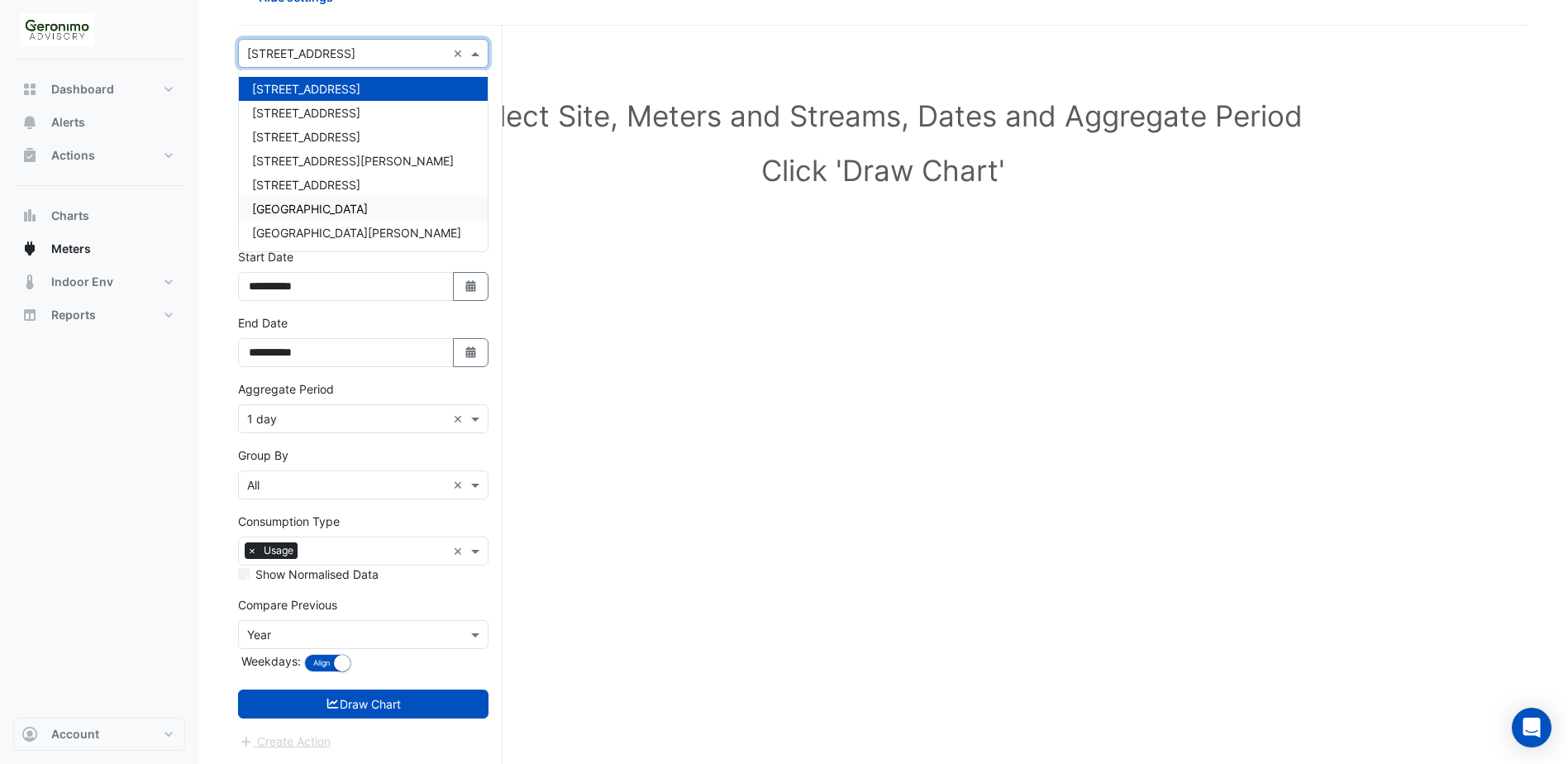
click at [306, 202] on span "[GEOGRAPHIC_DATA]" at bounding box center [309, 208] width 116 height 14
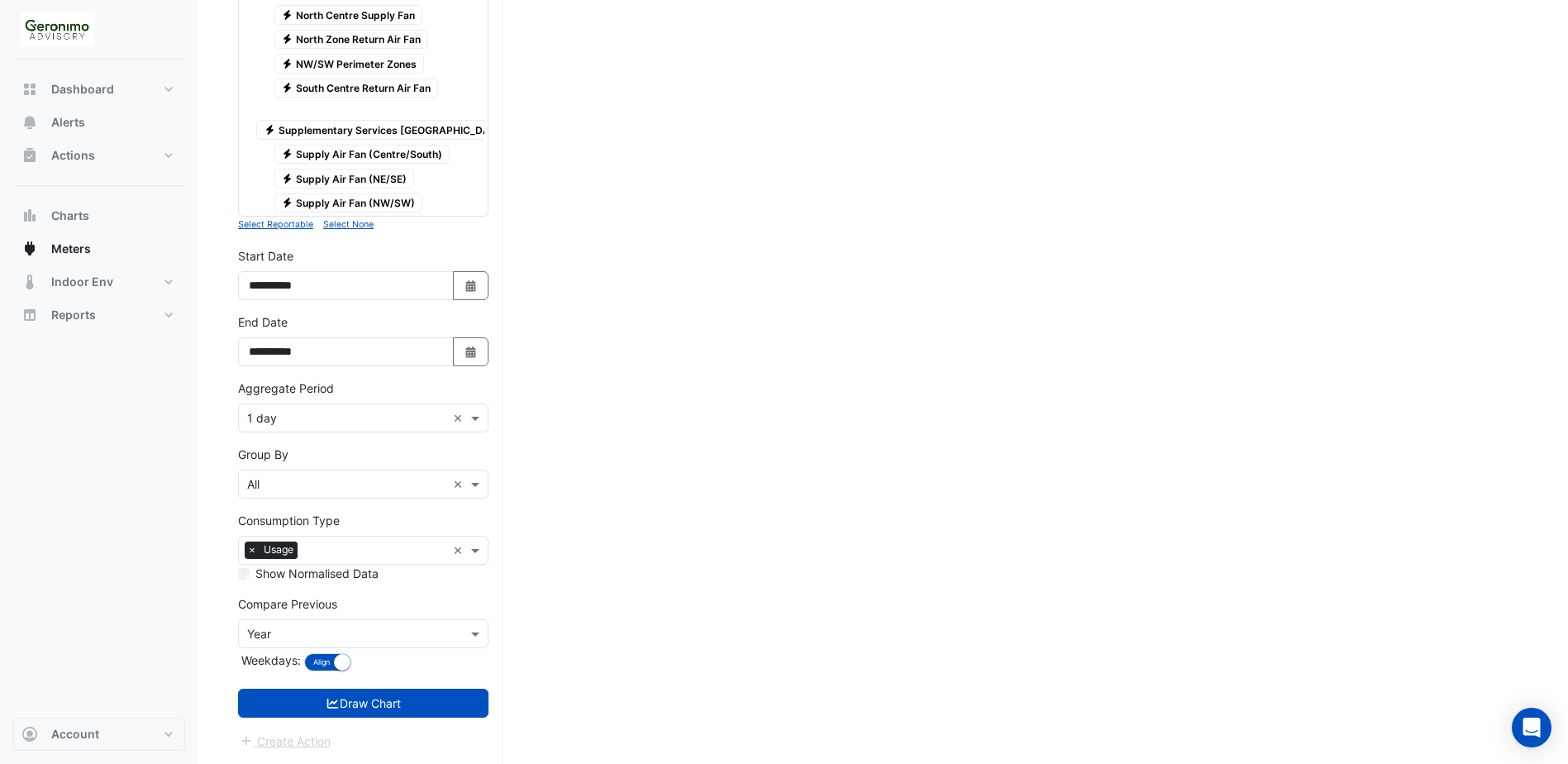
scroll to position [706, 0]
click at [334, 661] on small "button" at bounding box center [342, 662] width 17 height 17
click at [316, 663] on small "button" at bounding box center [314, 662] width 17 height 17
click at [338, 664] on small "button" at bounding box center [342, 662] width 17 height 17
click at [317, 664] on small "button" at bounding box center [314, 662] width 17 height 17
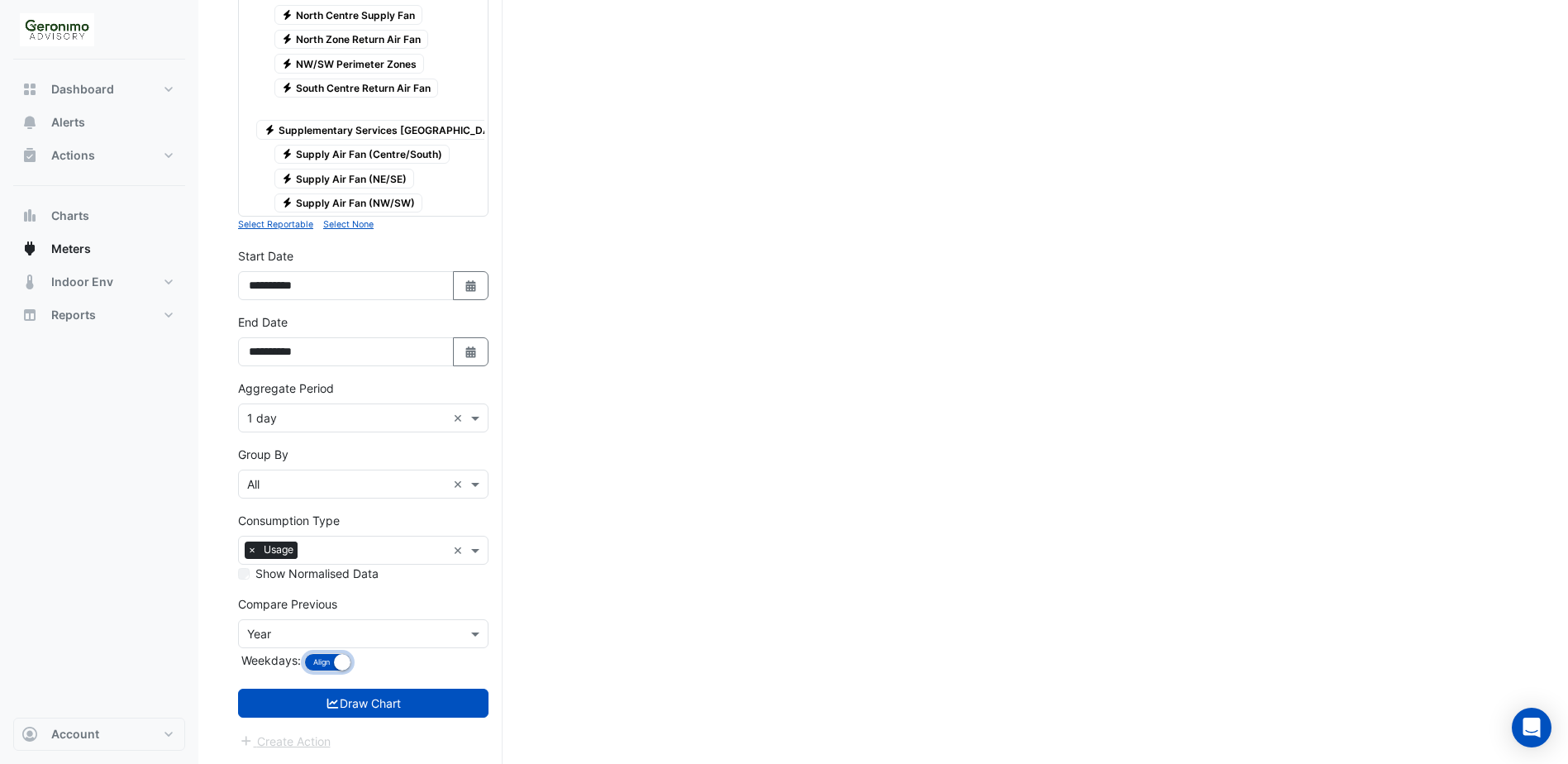
click at [339, 664] on small "button" at bounding box center [342, 662] width 17 height 17
click at [319, 663] on small "button" at bounding box center [314, 662] width 17 height 17
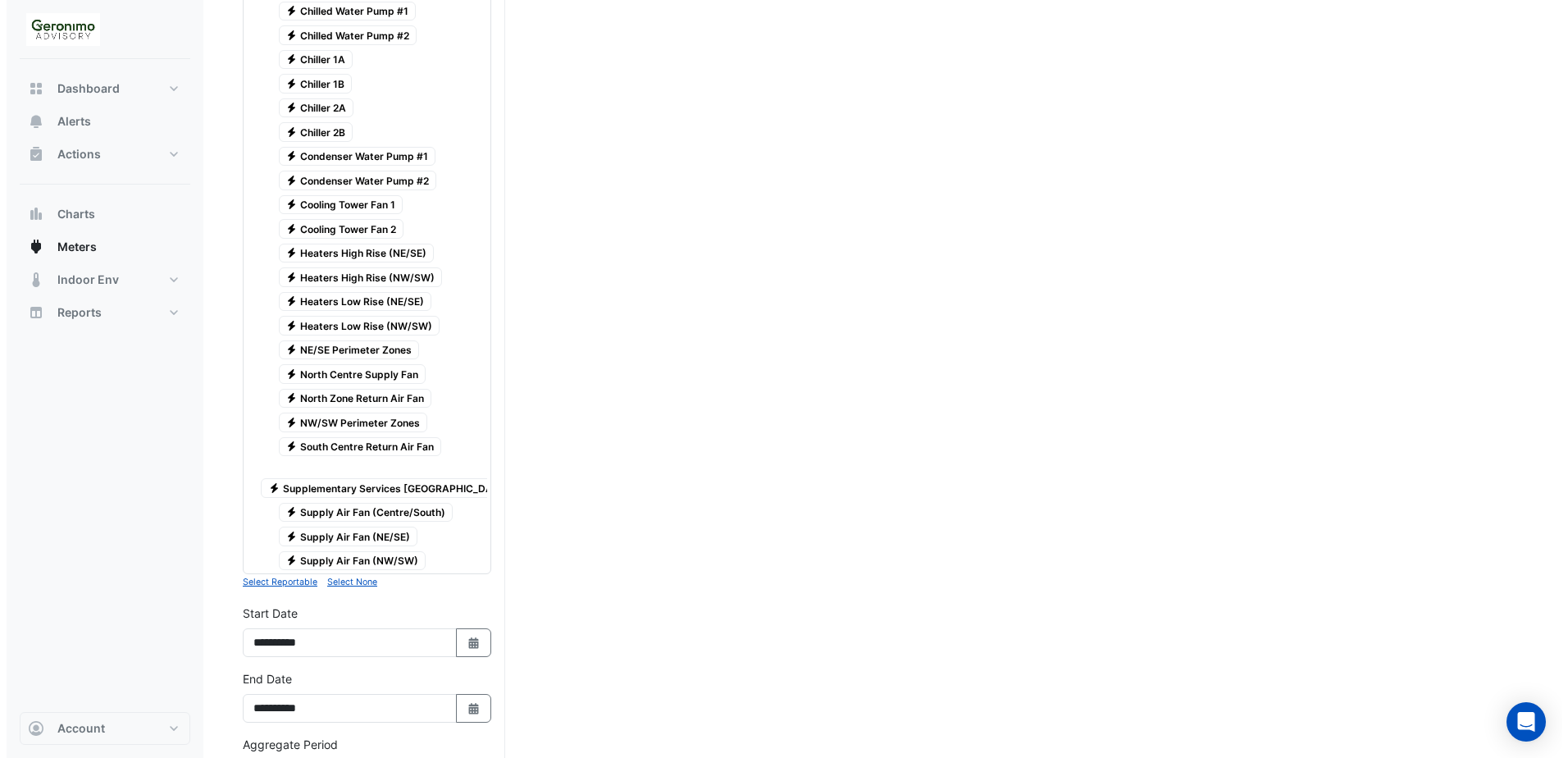
scroll to position [0, 0]
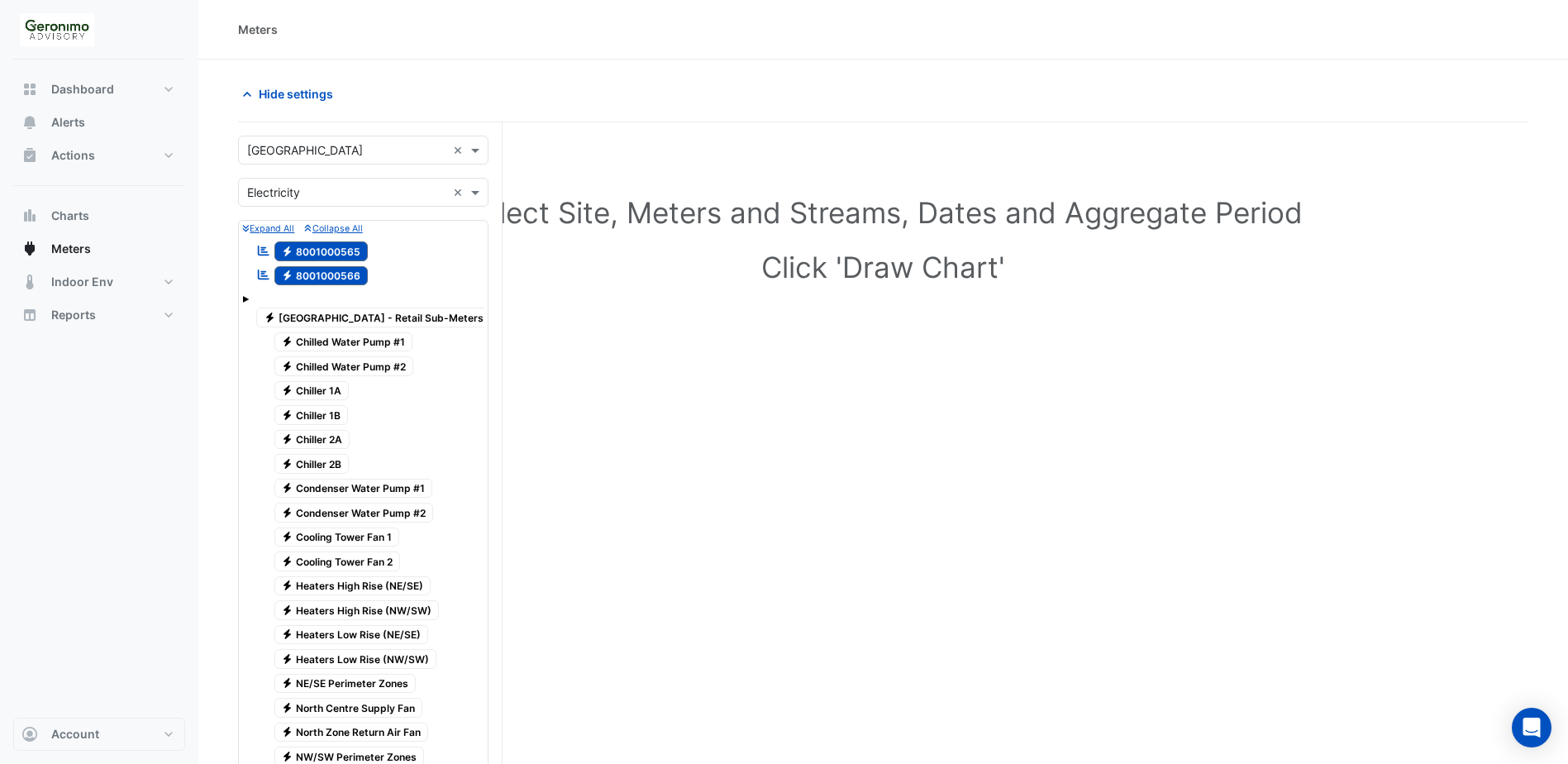
click at [244, 93] on icon "button" at bounding box center [247, 94] width 17 height 17
